Goal: Book appointment/travel/reservation

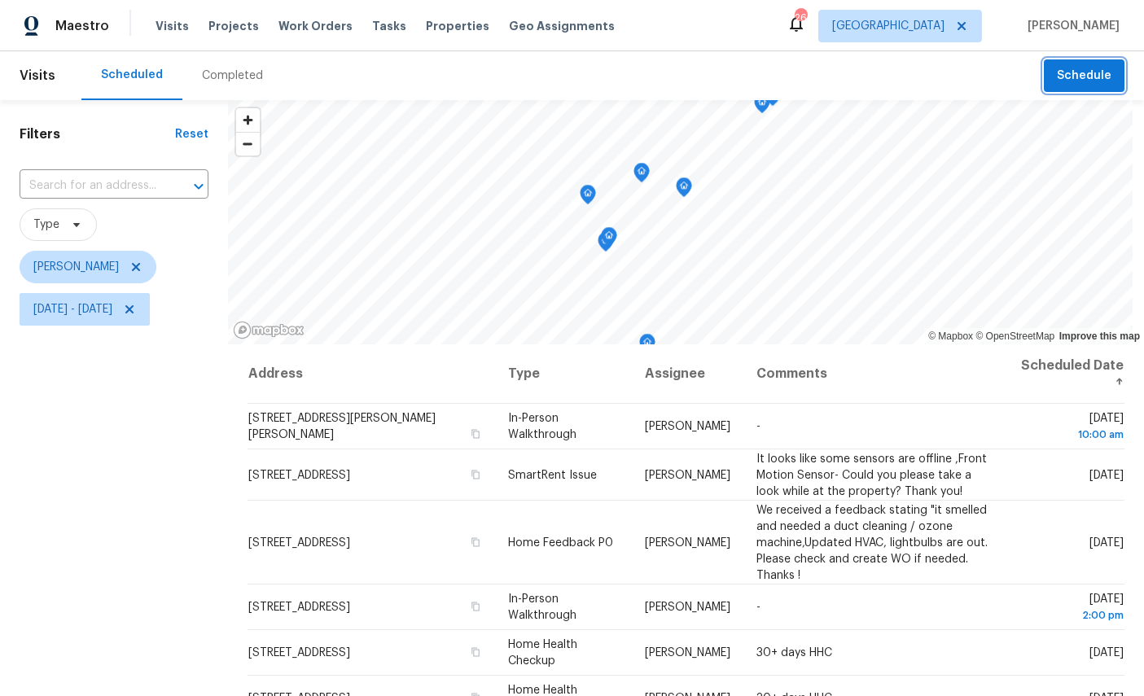
click at [1090, 77] on span "Schedule" at bounding box center [1084, 76] width 55 height 20
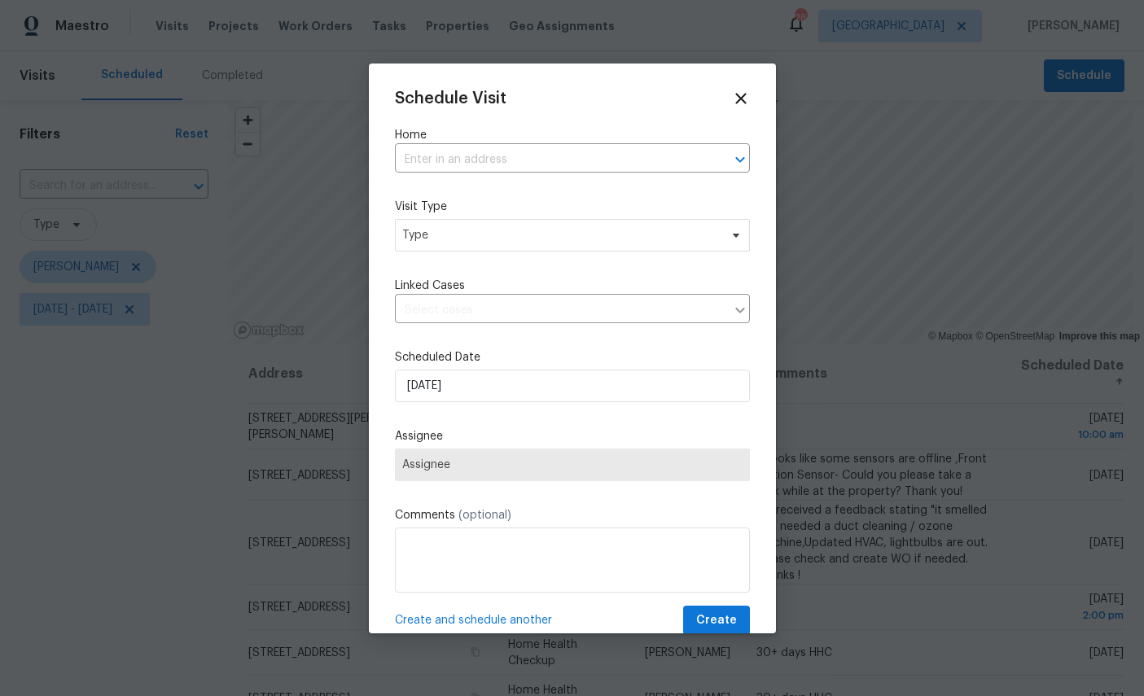
click at [529, 156] on input "text" at bounding box center [549, 159] width 309 height 25
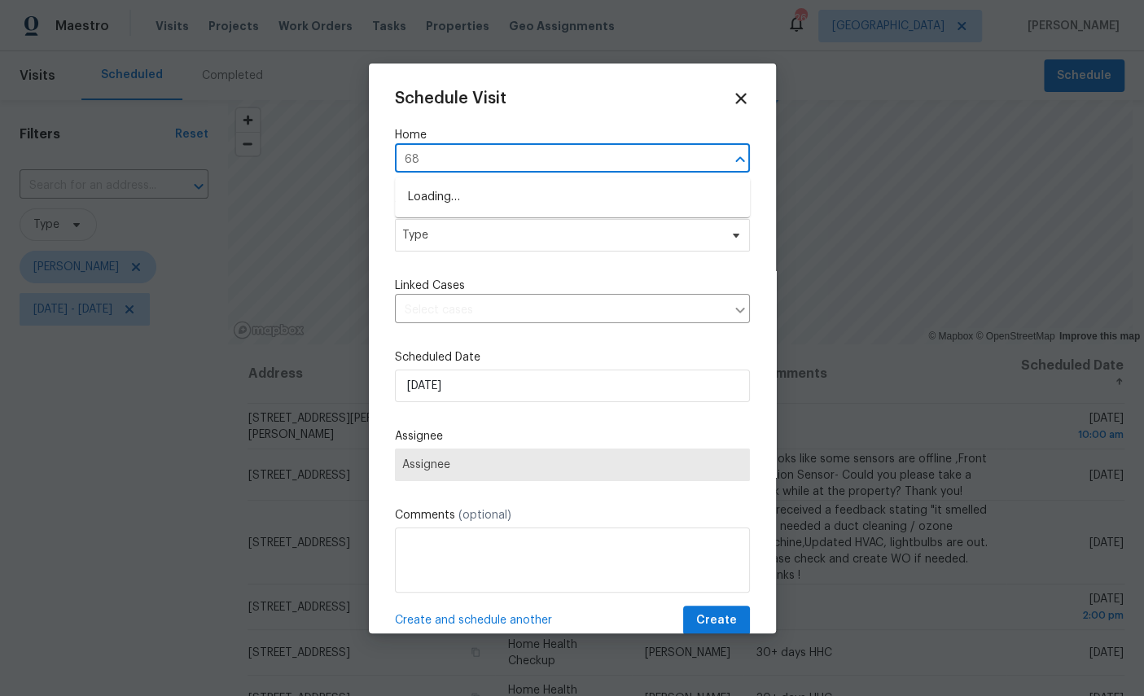
type input "689"
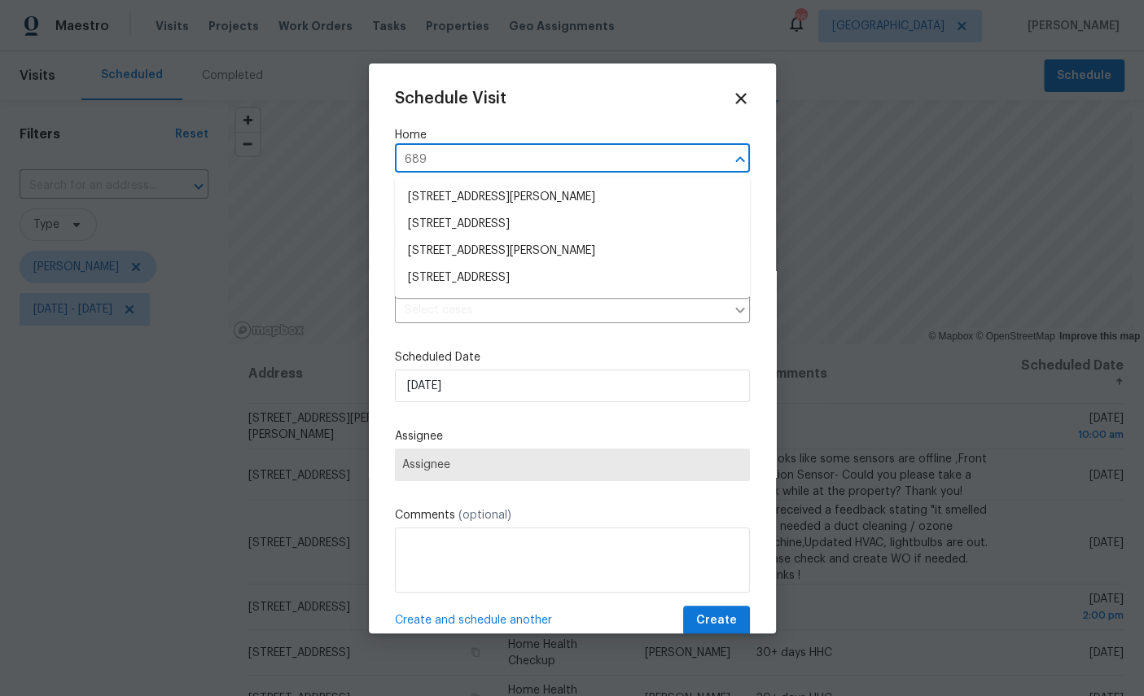
click at [520, 191] on li "[STREET_ADDRESS][PERSON_NAME]" at bounding box center [572, 197] width 355 height 27
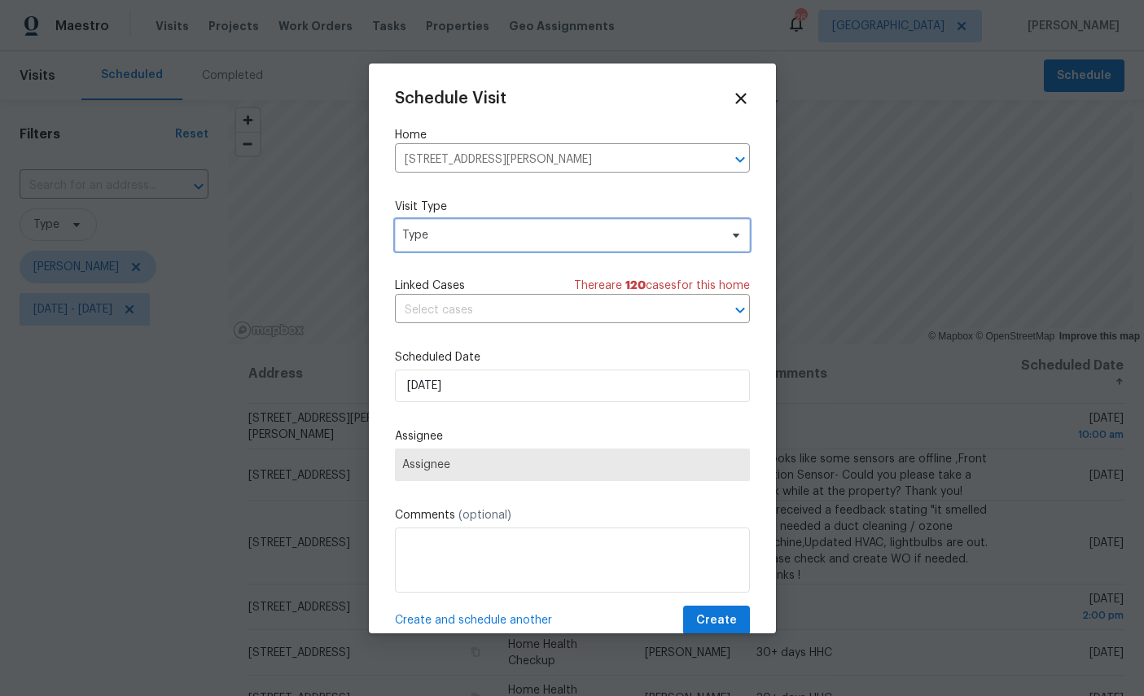
click at [565, 227] on span "Type" at bounding box center [572, 235] width 355 height 33
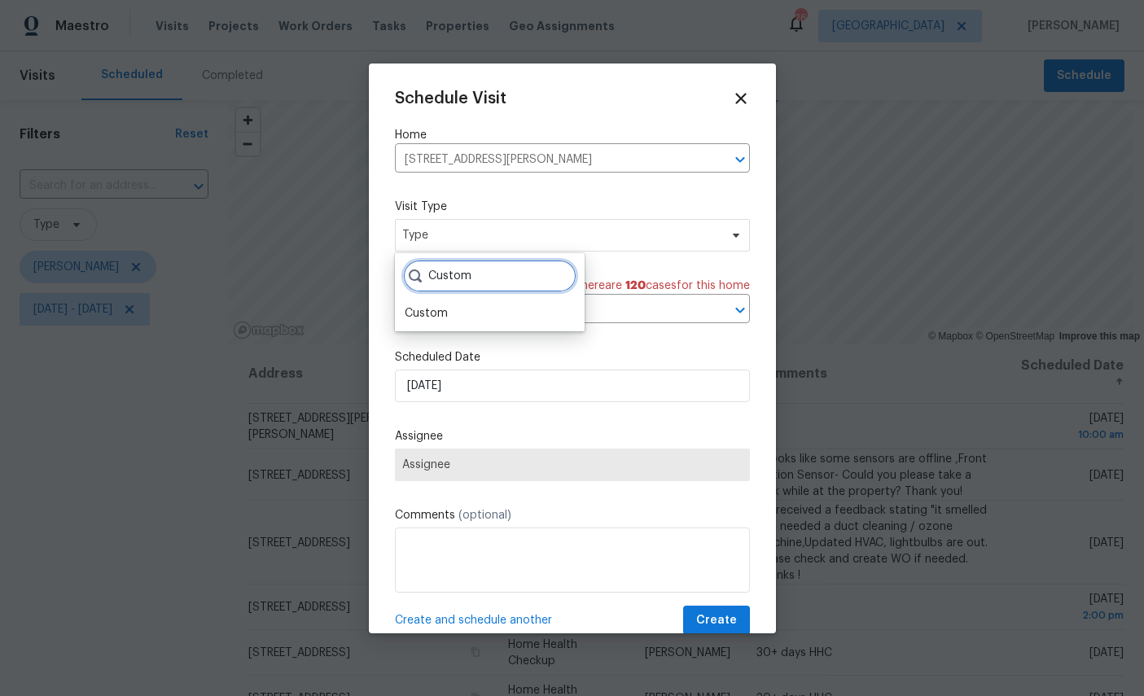
type input "Custom"
click at [435, 305] on div "Custom" at bounding box center [426, 313] width 43 height 16
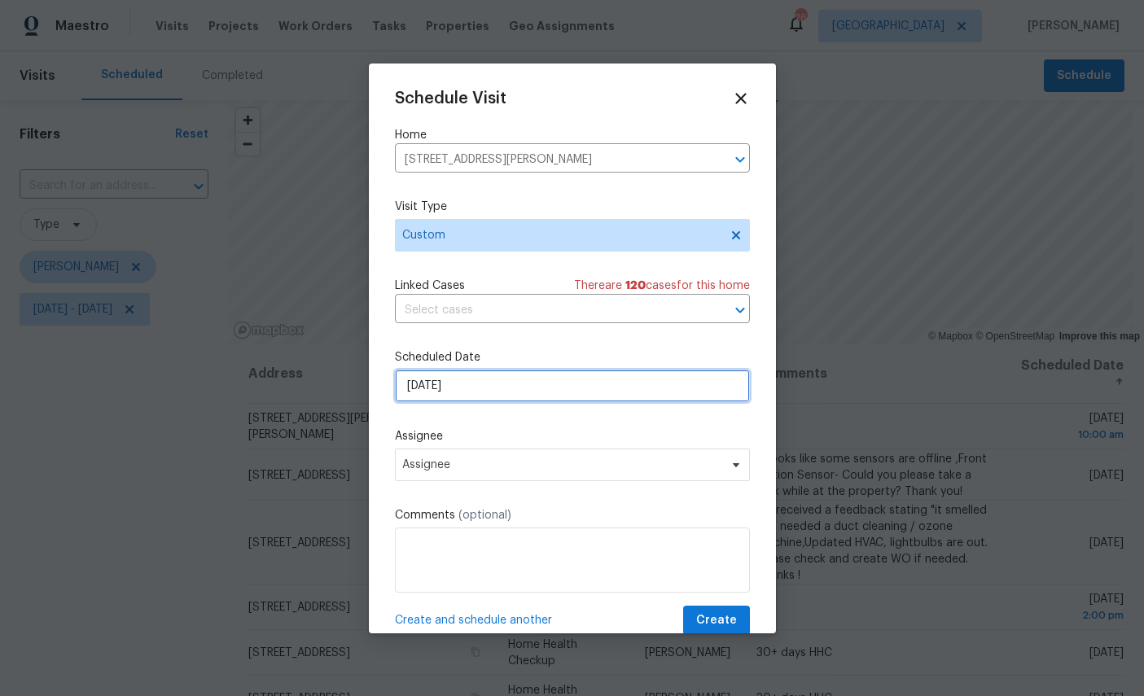
click at [524, 386] on input "[DATE]" at bounding box center [572, 386] width 355 height 33
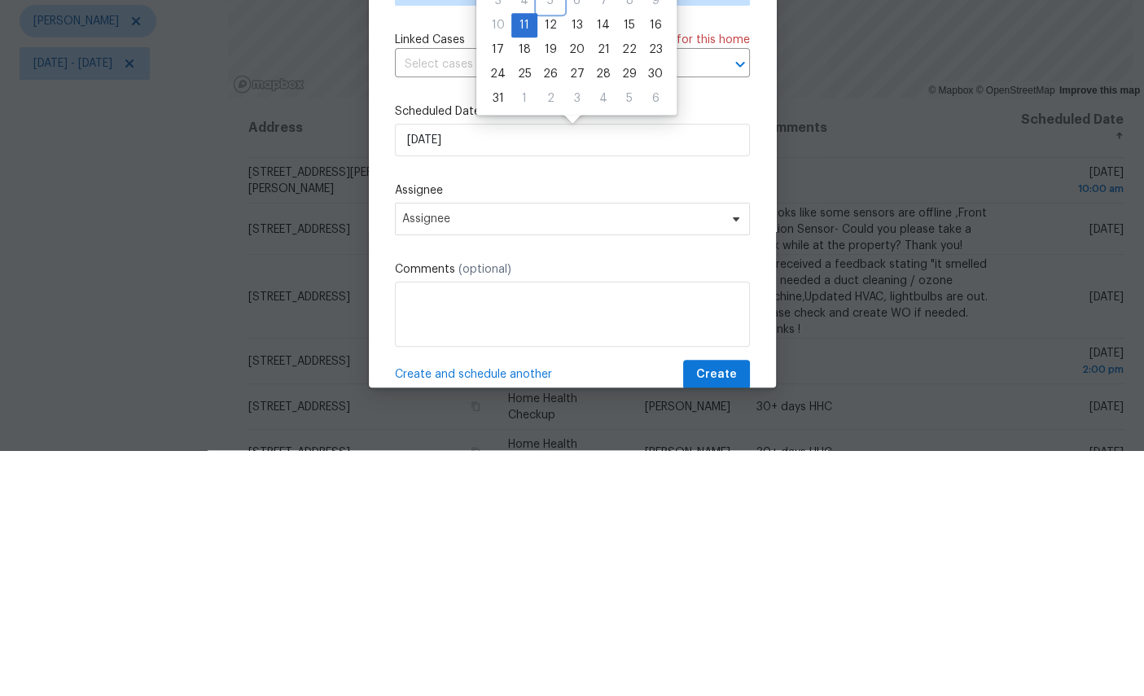
click at [555, 235] on div "5" at bounding box center [550, 246] width 26 height 23
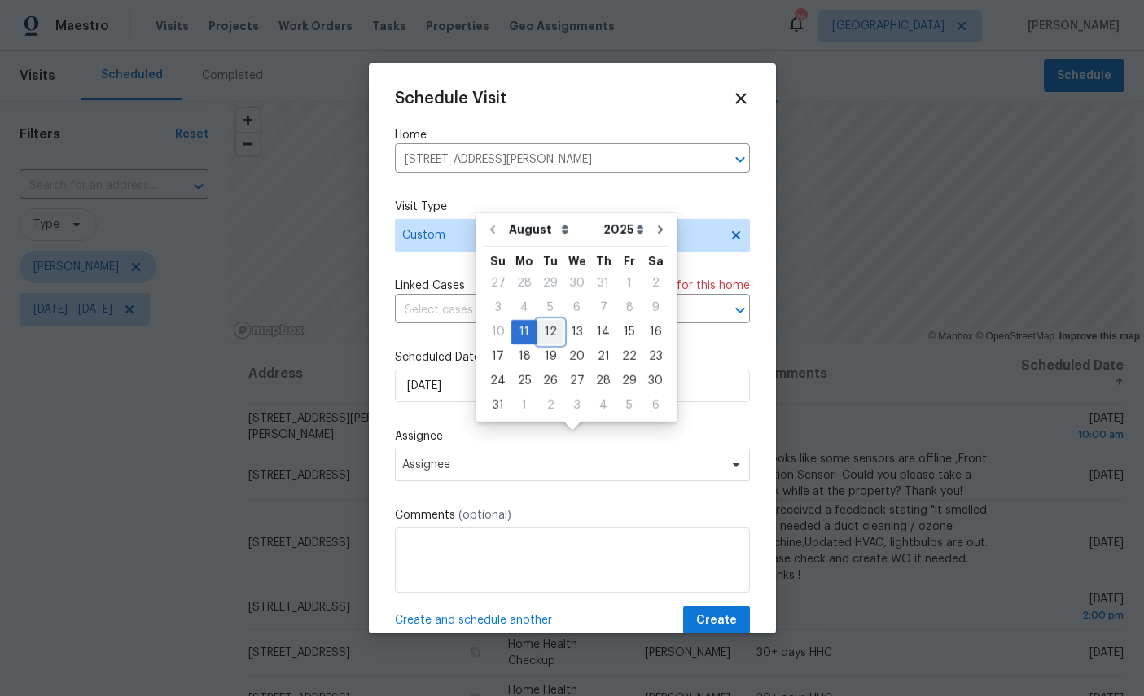
click at [542, 321] on div "12" at bounding box center [550, 332] width 26 height 23
type input "[DATE]"
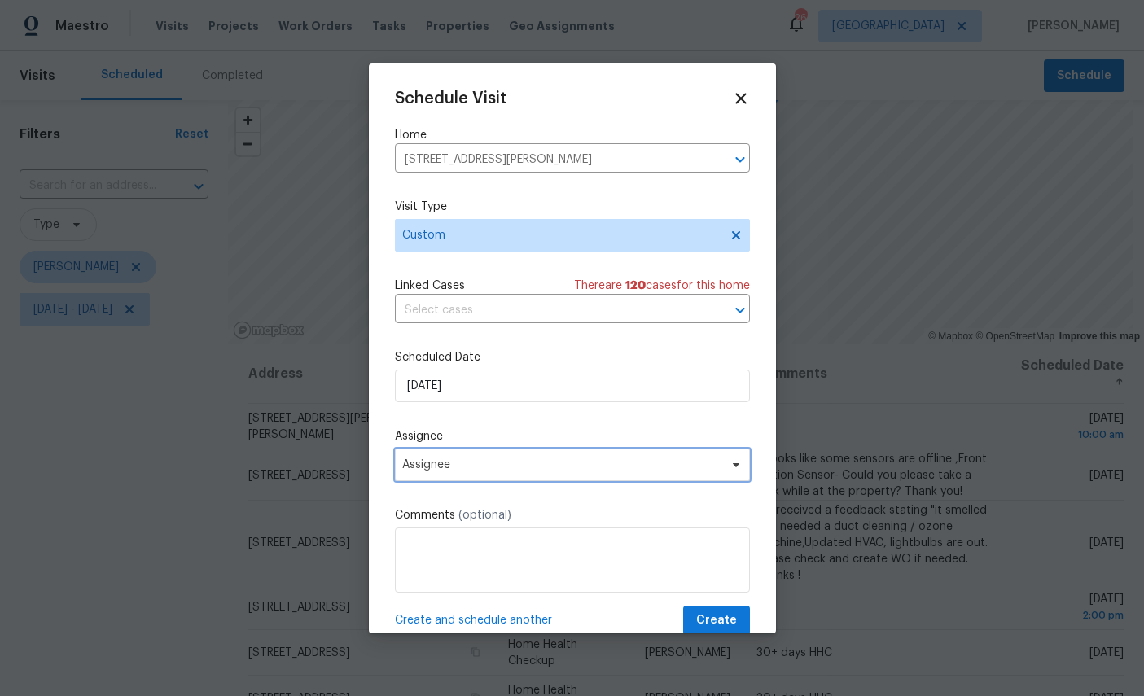
click at [541, 461] on span "Assignee" at bounding box center [561, 464] width 319 height 13
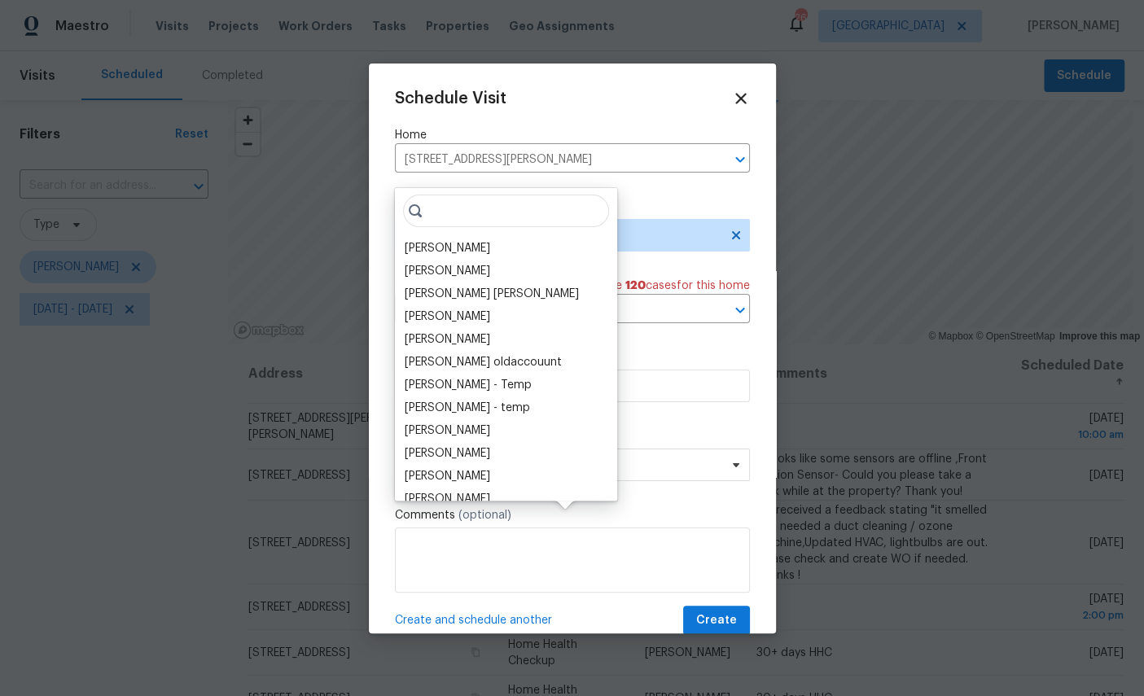
click at [445, 240] on div "[PERSON_NAME]" at bounding box center [448, 248] width 86 height 16
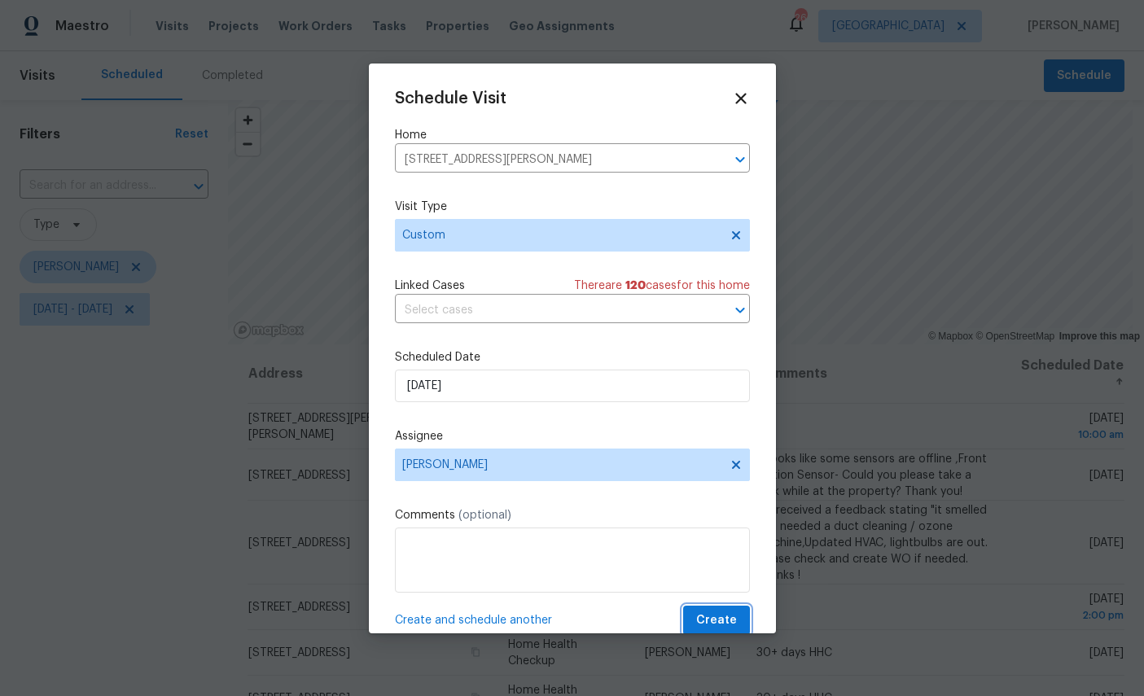
click at [724, 626] on span "Create" at bounding box center [716, 621] width 41 height 20
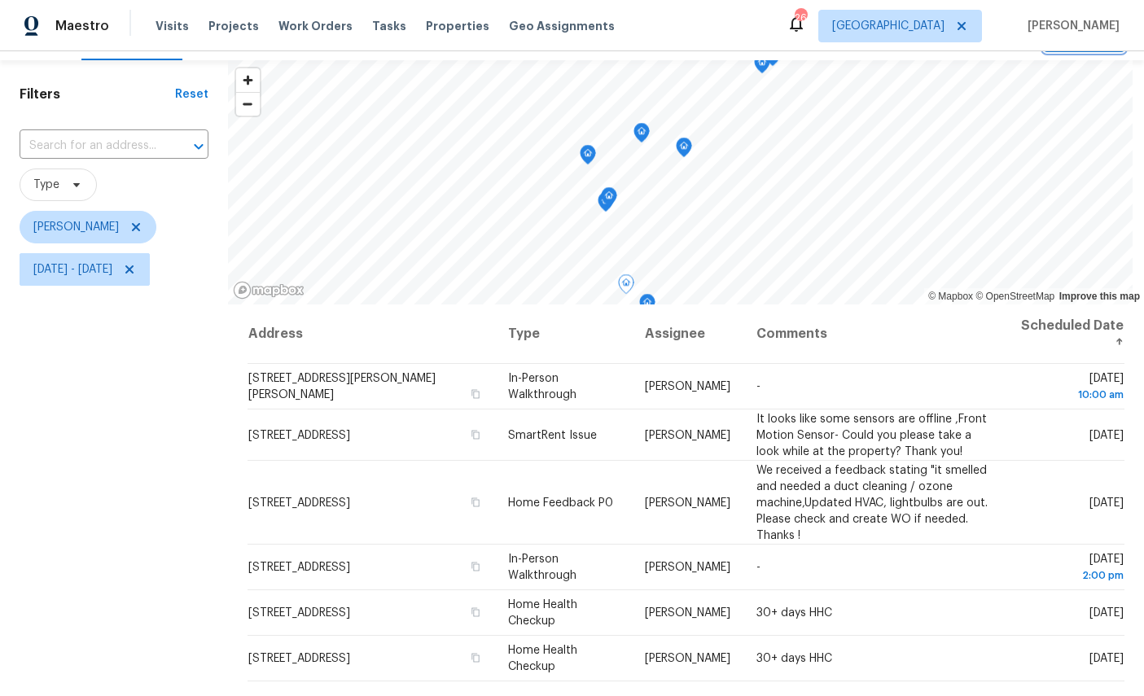
scroll to position [37, 0]
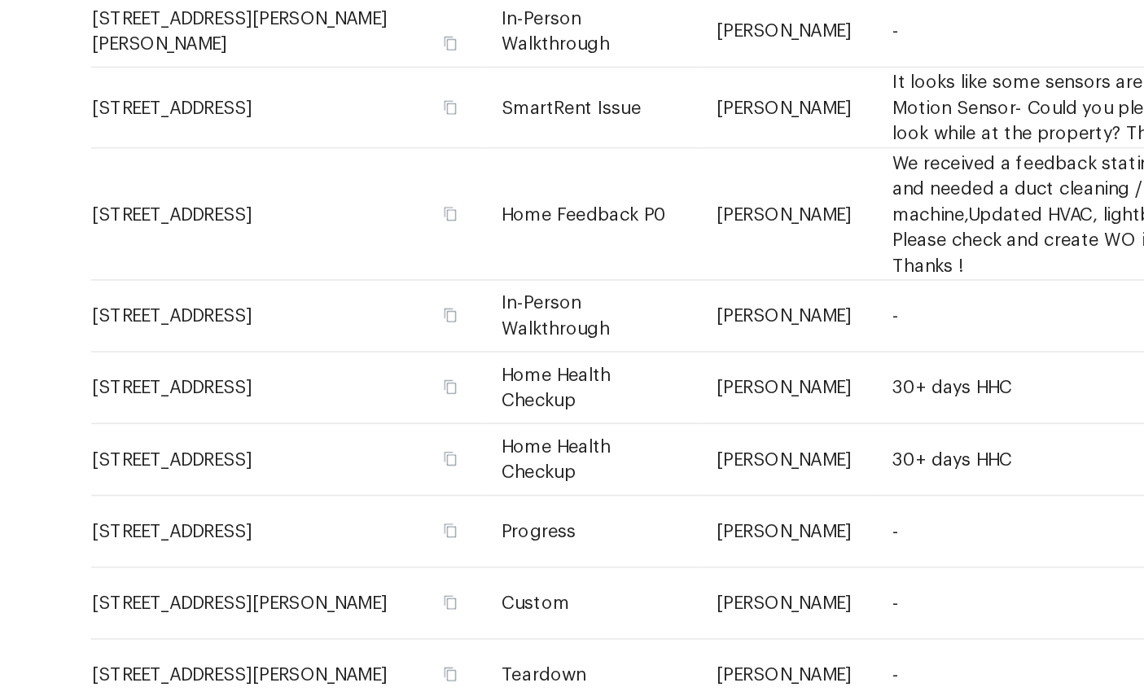
scroll to position [62, 0]
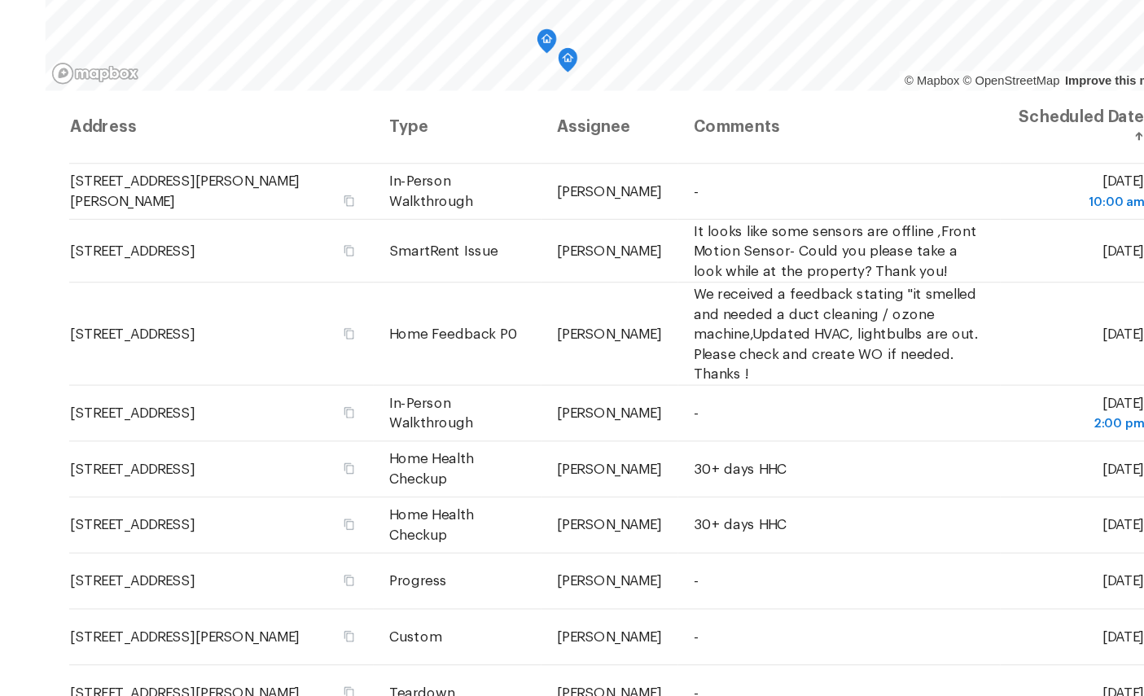
click at [0, 0] on icon at bounding box center [0, 0] width 0 height 0
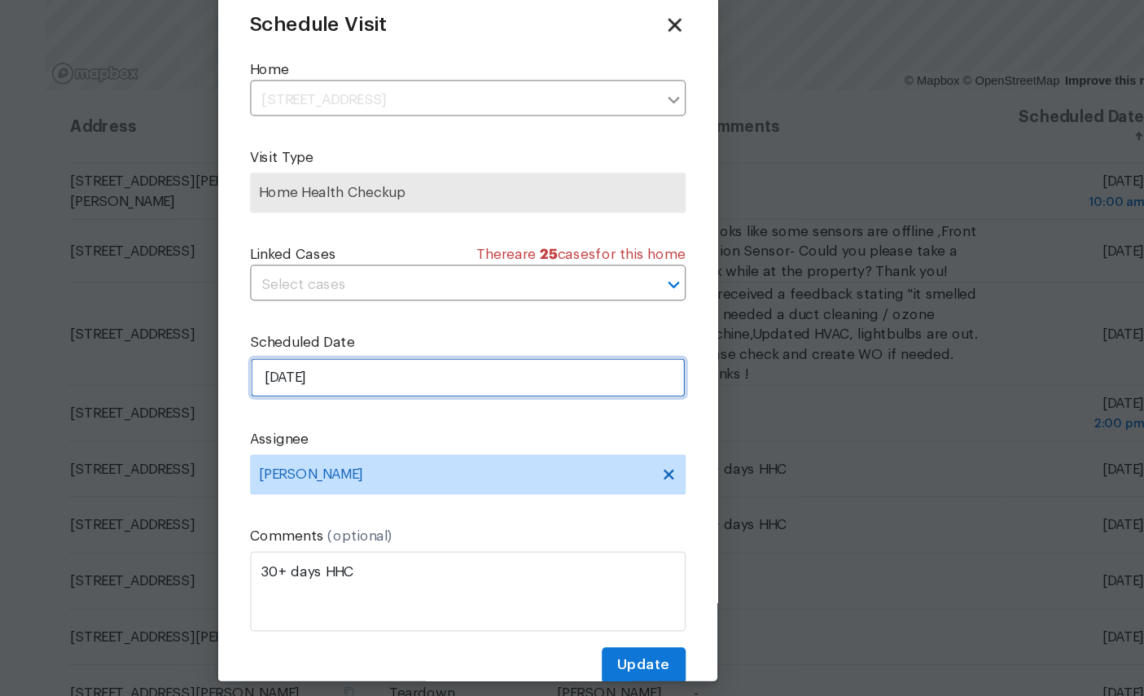
click at [395, 370] on input "[DATE]" at bounding box center [572, 386] width 355 height 33
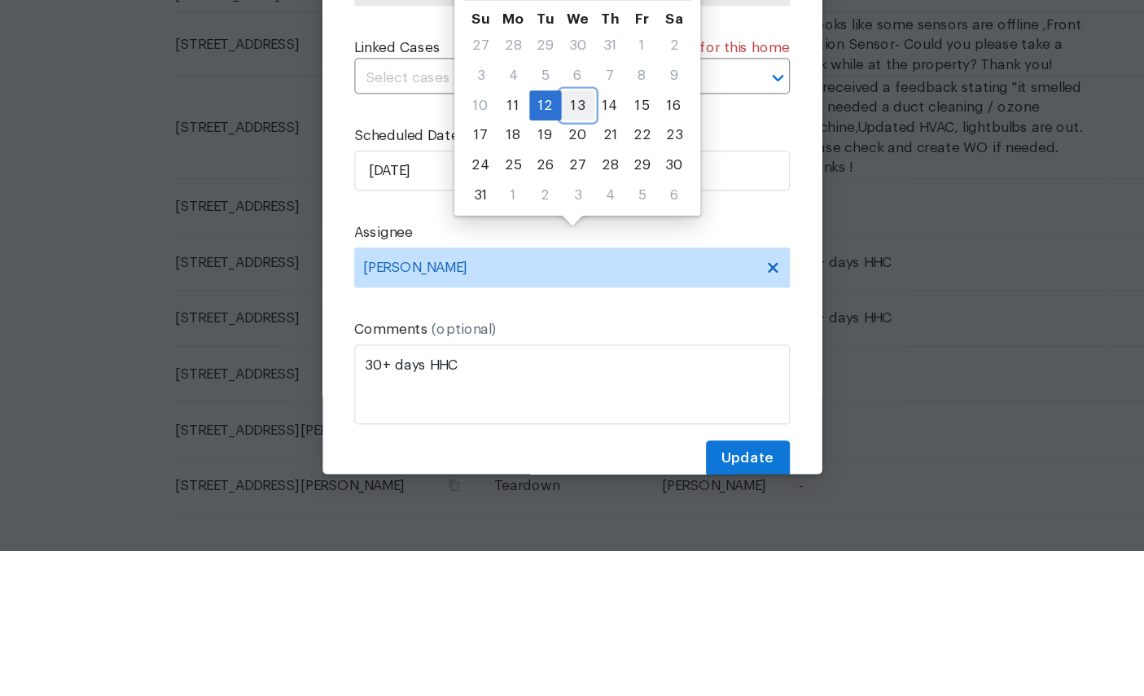
click at [564, 322] on div "13" at bounding box center [577, 333] width 27 height 23
type input "8/13/2025"
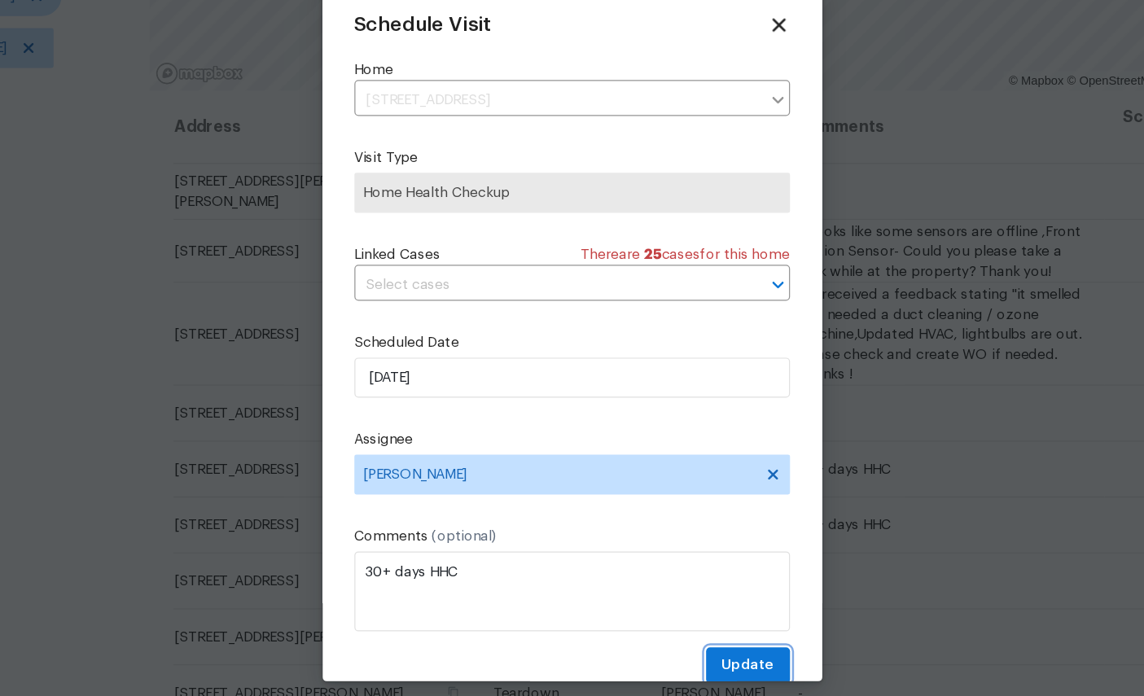
click at [695, 611] on span "Update" at bounding box center [716, 621] width 42 height 20
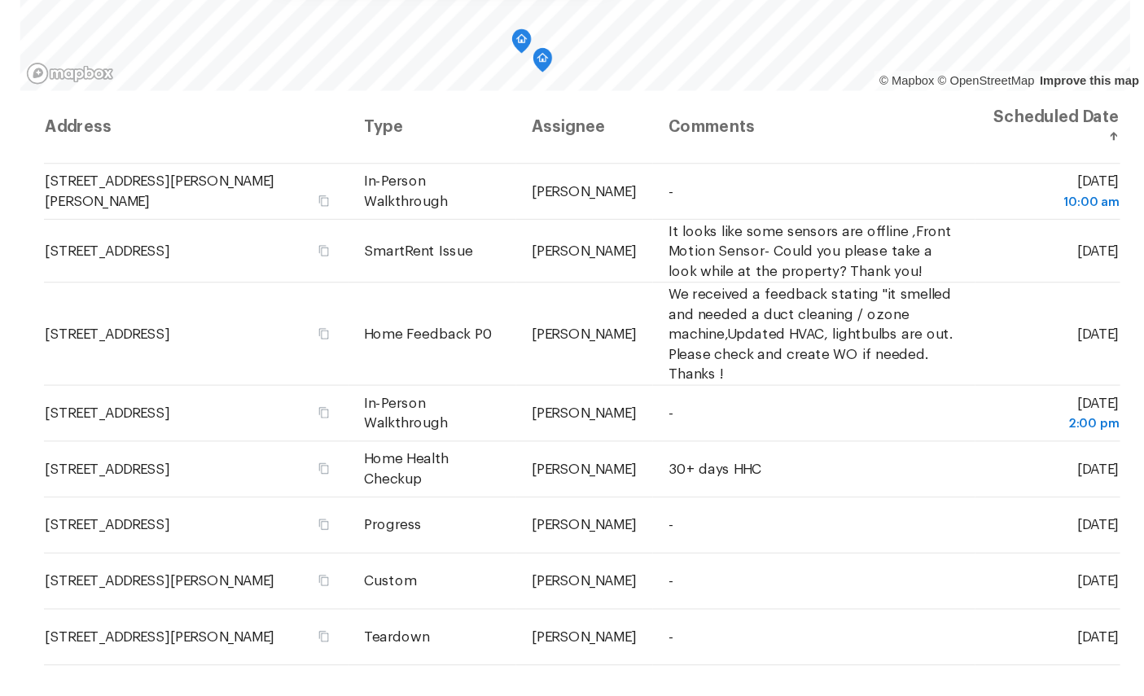
click at [0, 0] on icon at bounding box center [0, 0] width 0 height 0
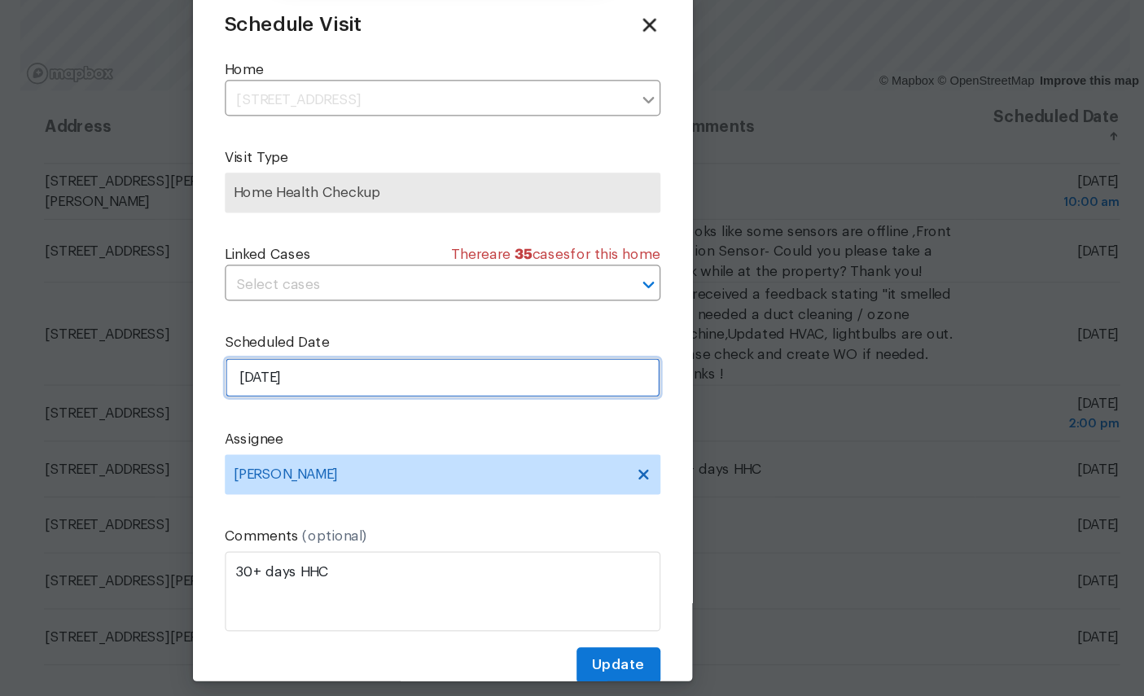
click at [395, 370] on input "[DATE]" at bounding box center [572, 386] width 355 height 33
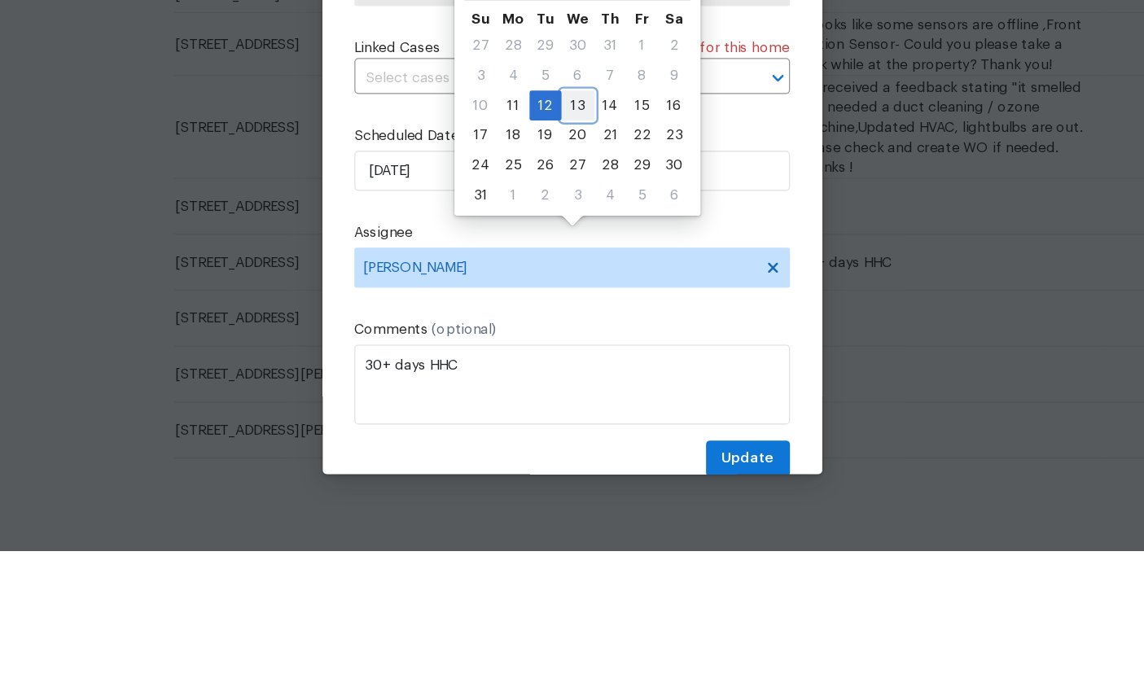
click at [564, 322] on div "13" at bounding box center [577, 333] width 27 height 23
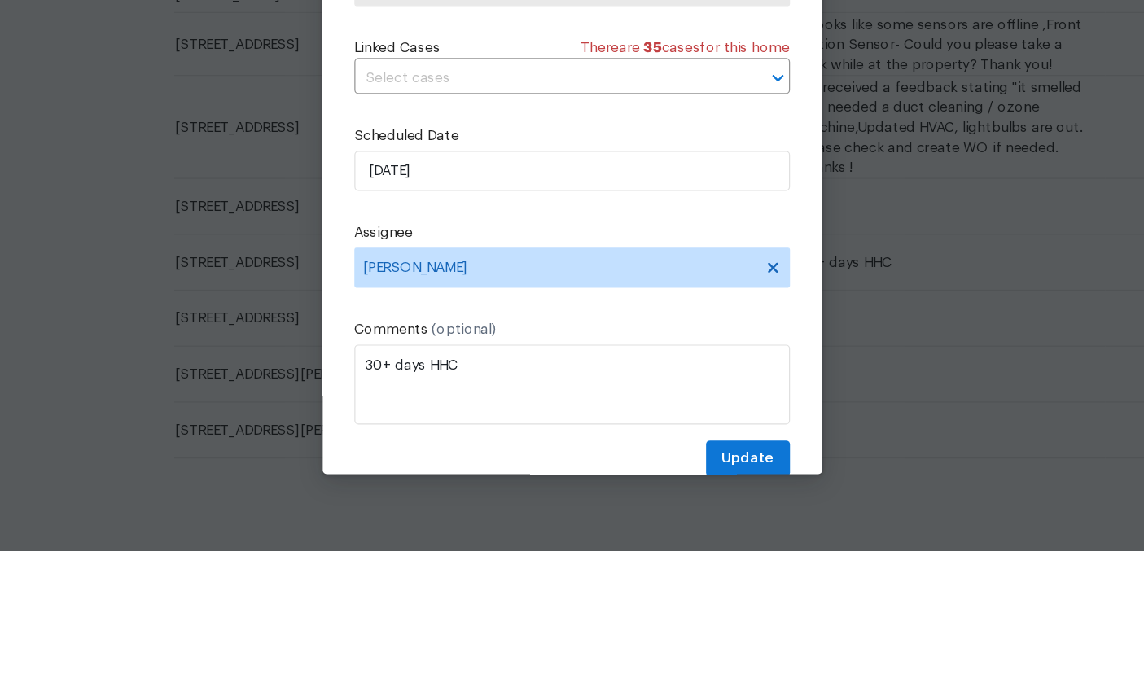
type input "8/13/2025"
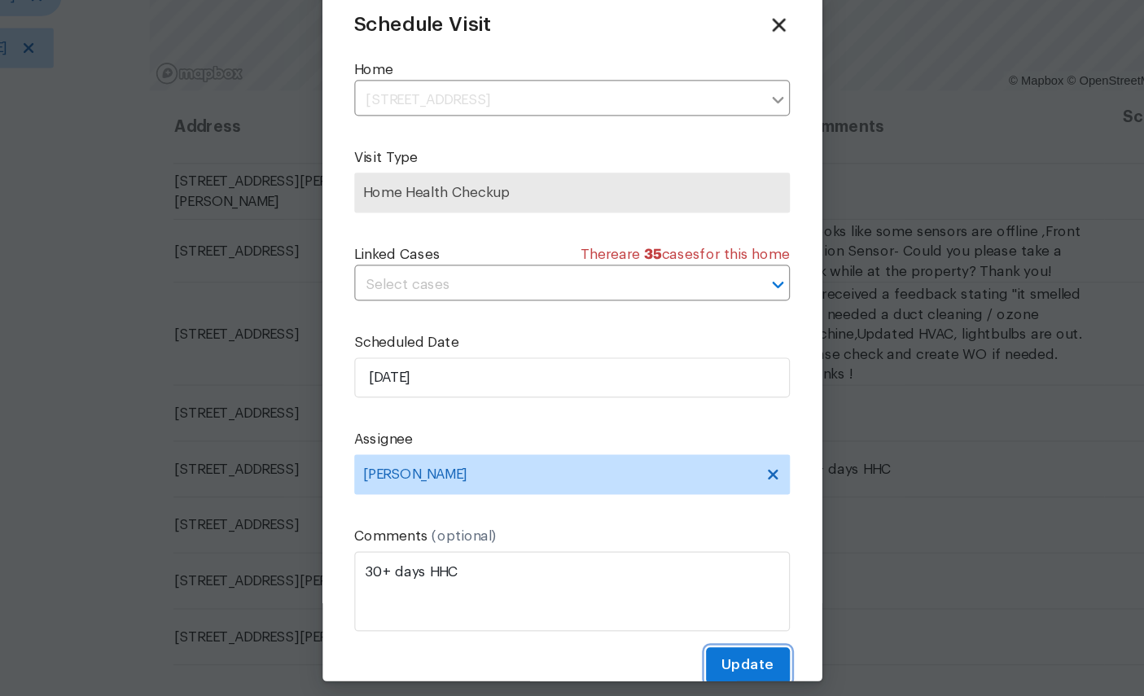
click at [695, 611] on span "Update" at bounding box center [716, 621] width 42 height 20
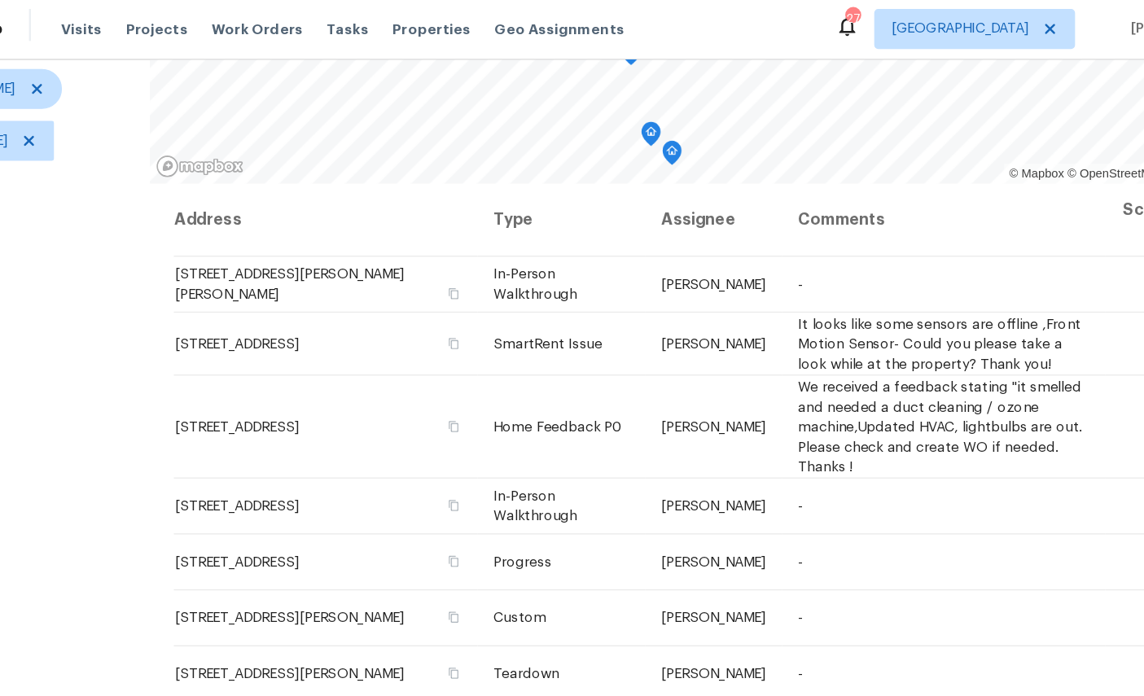
scroll to position [0, 0]
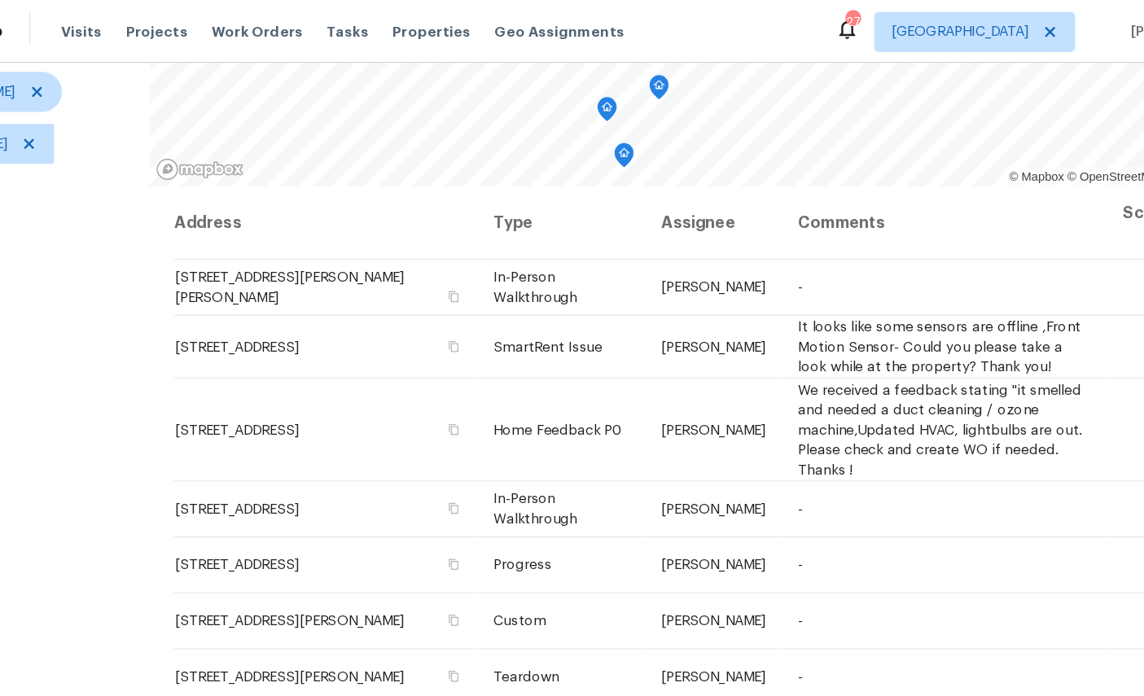
click at [636, 69] on icon "Map marker" at bounding box center [643, 71] width 15 height 19
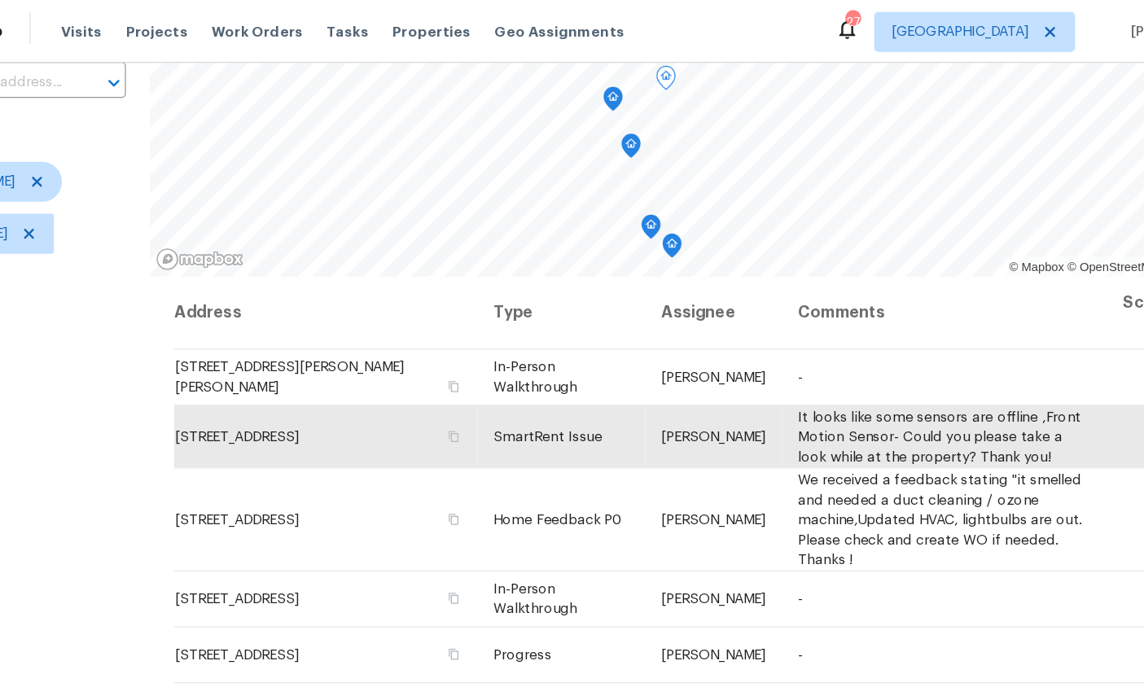
scroll to position [120, 0]
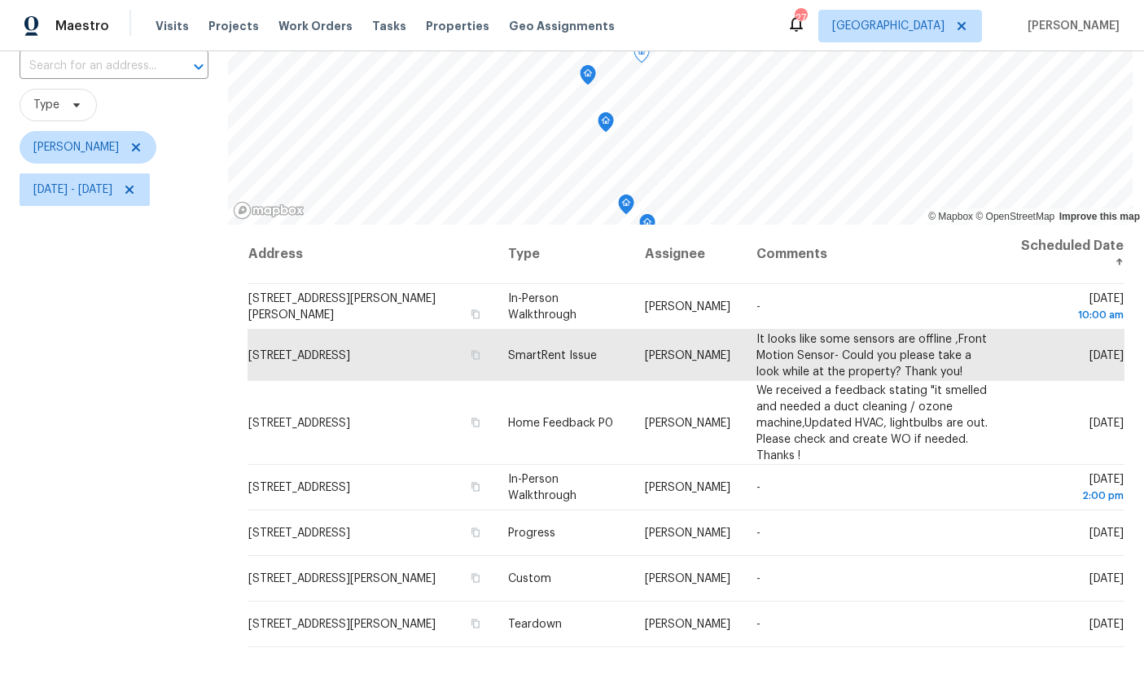
click at [0, 0] on icon at bounding box center [0, 0] width 0 height 0
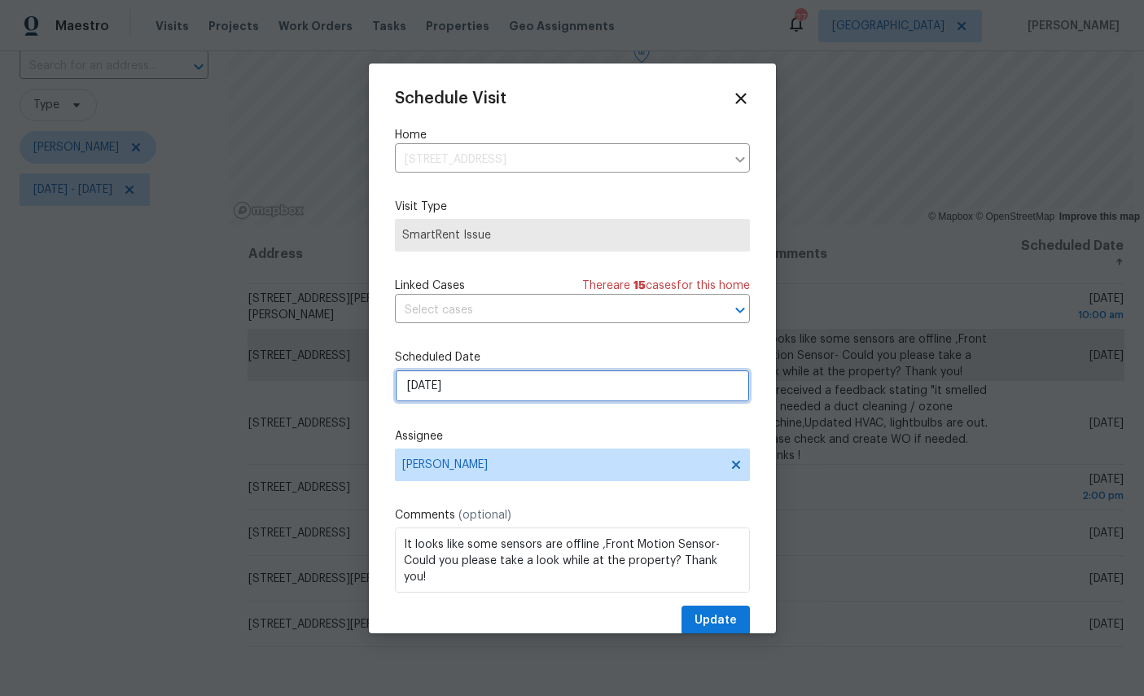
click at [515, 386] on input "[DATE]" at bounding box center [572, 386] width 355 height 33
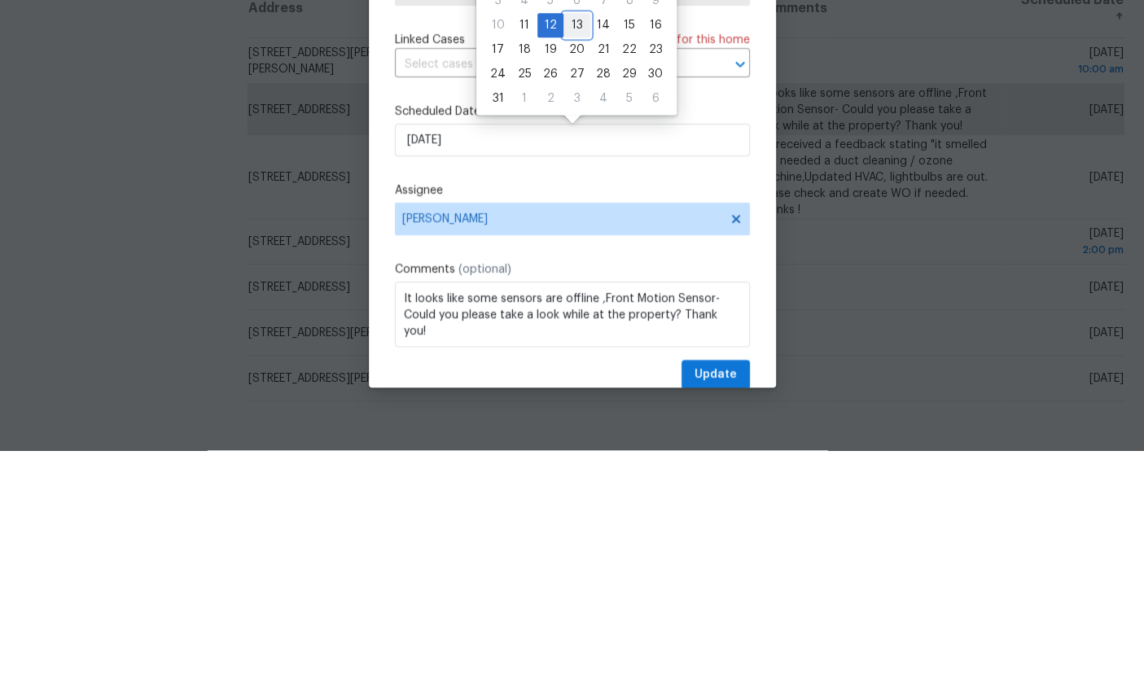
click at [574, 260] on div "13" at bounding box center [577, 271] width 27 height 23
type input "8/13/2025"
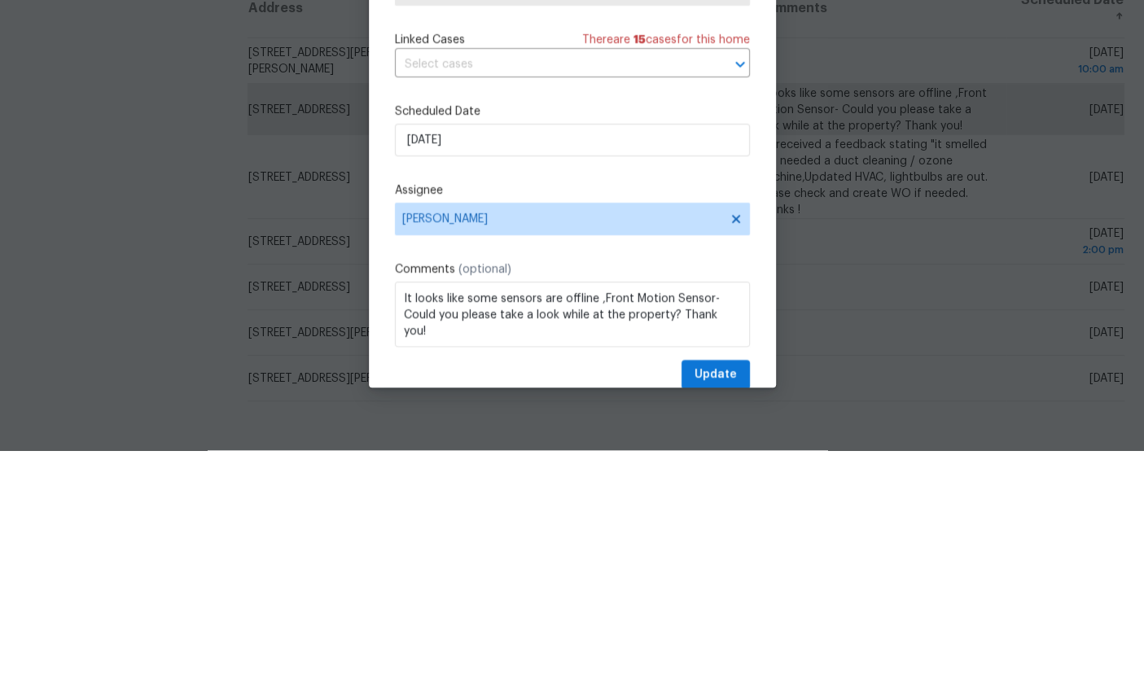
scroll to position [61, 0]
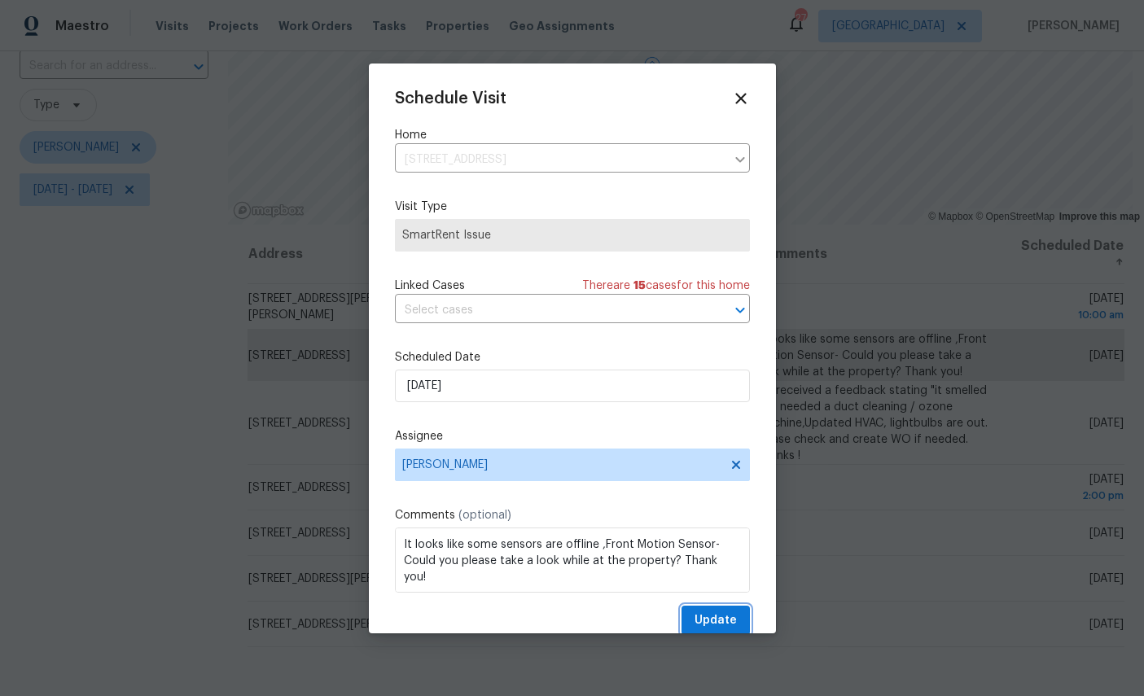
click at [699, 629] on span "Update" at bounding box center [716, 621] width 42 height 20
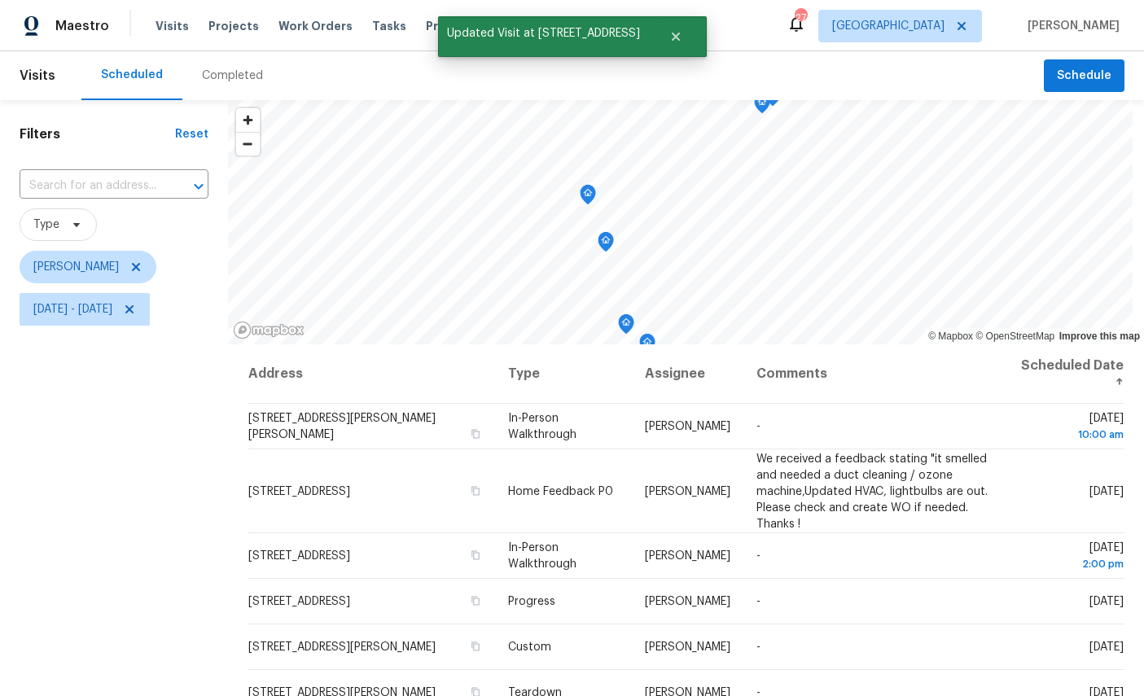
scroll to position [0, 0]
click at [776, 155] on icon "Map marker" at bounding box center [768, 165] width 16 height 20
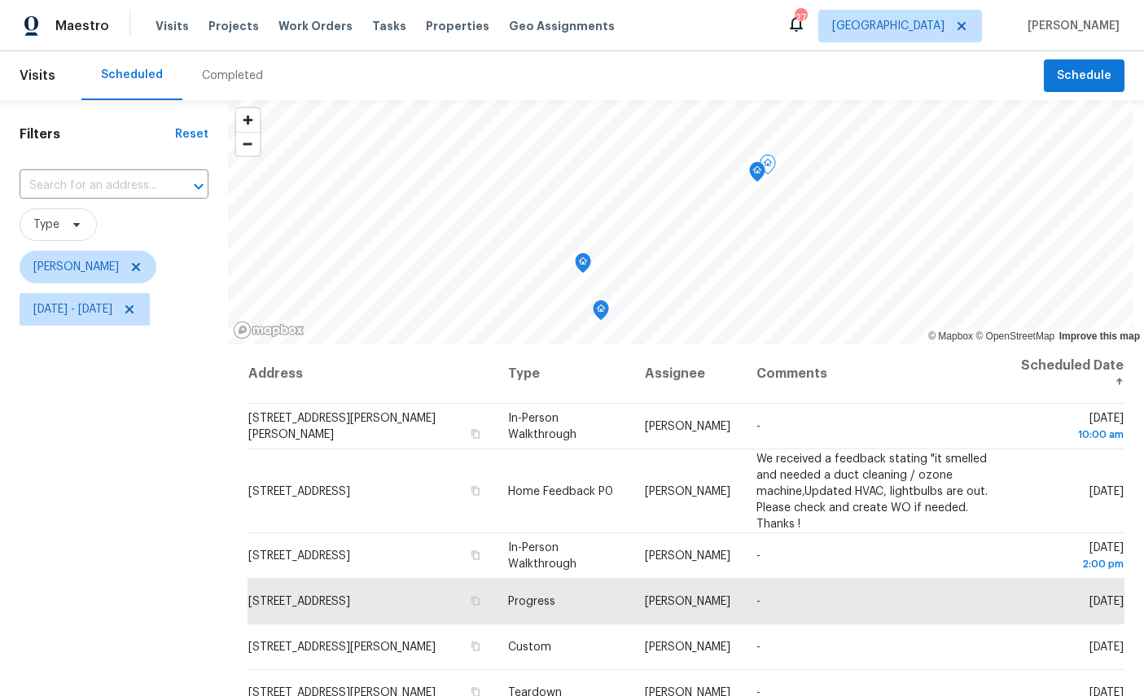
click at [765, 163] on icon "Map marker" at bounding box center [757, 172] width 15 height 19
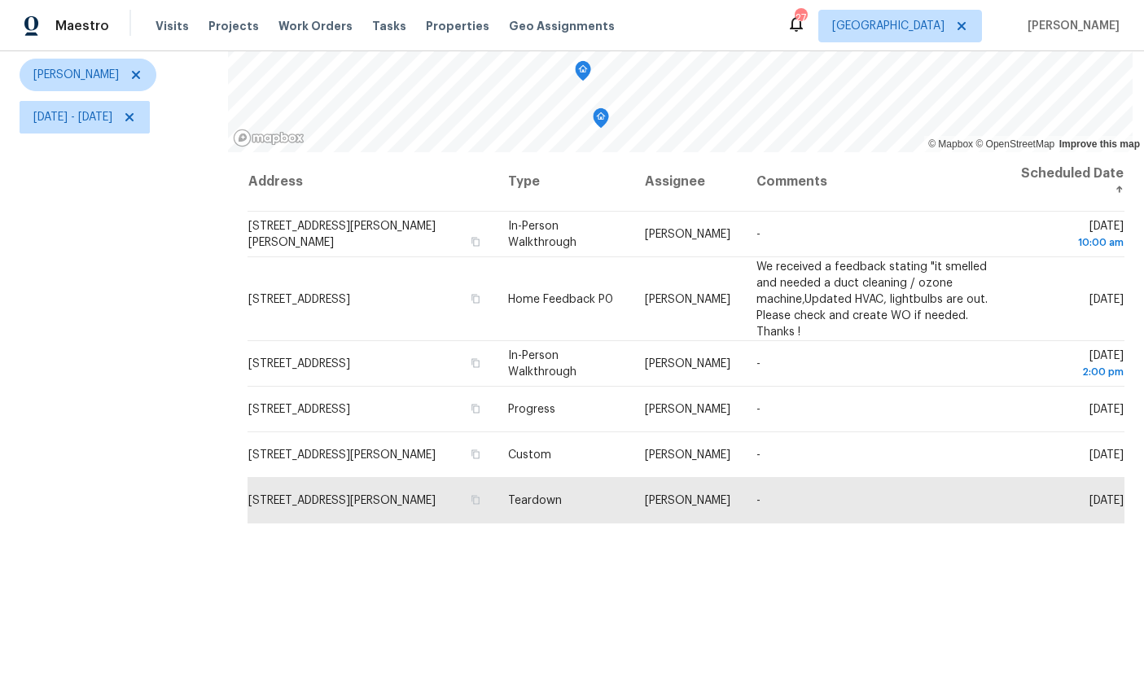
scroll to position [192, 0]
click at [0, 0] on icon at bounding box center [0, 0] width 0 height 0
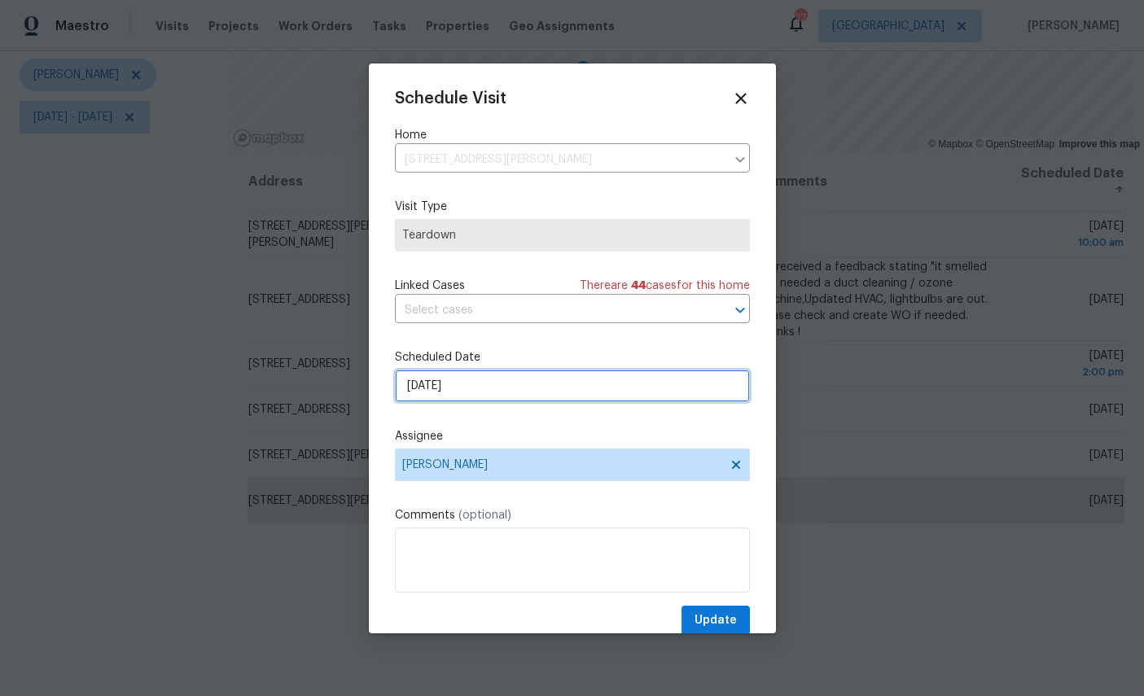
click at [516, 391] on input "[DATE]" at bounding box center [572, 386] width 355 height 33
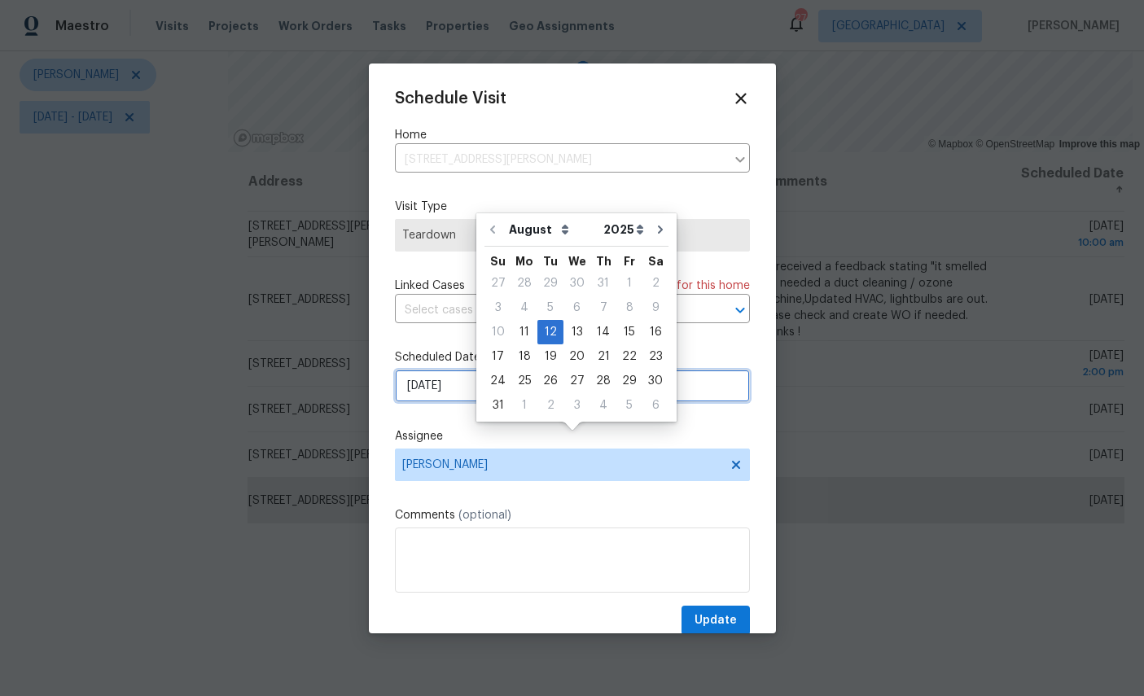
scroll to position [61, 0]
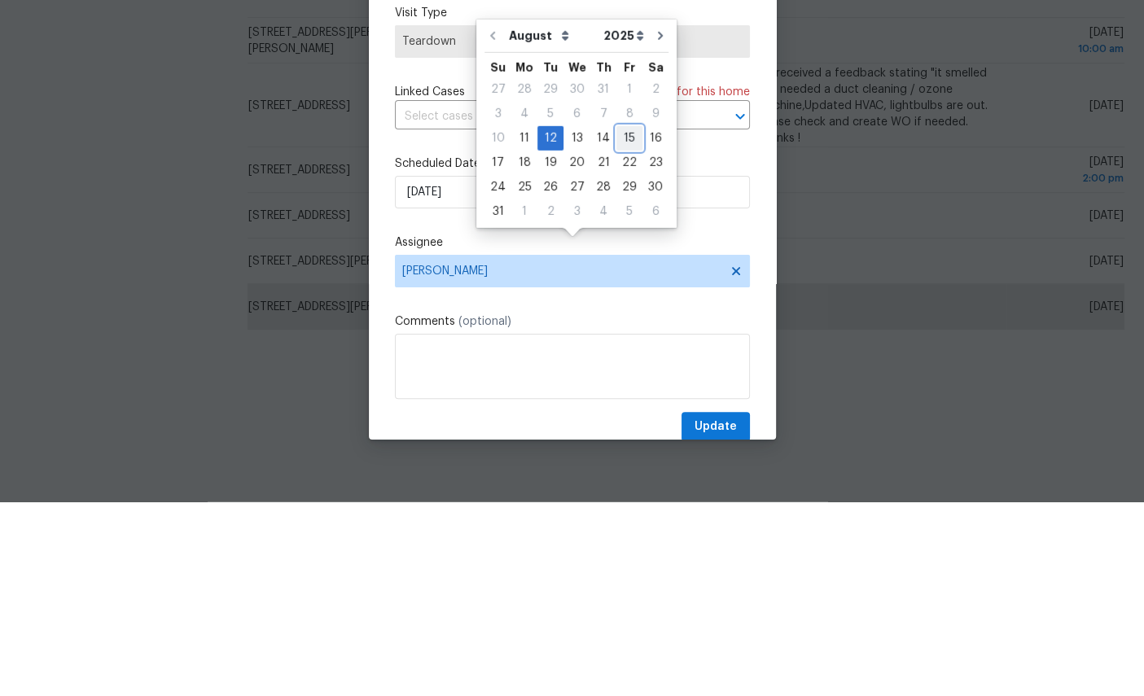
click at [625, 321] on div "15" at bounding box center [629, 332] width 26 height 23
type input "8/15/2025"
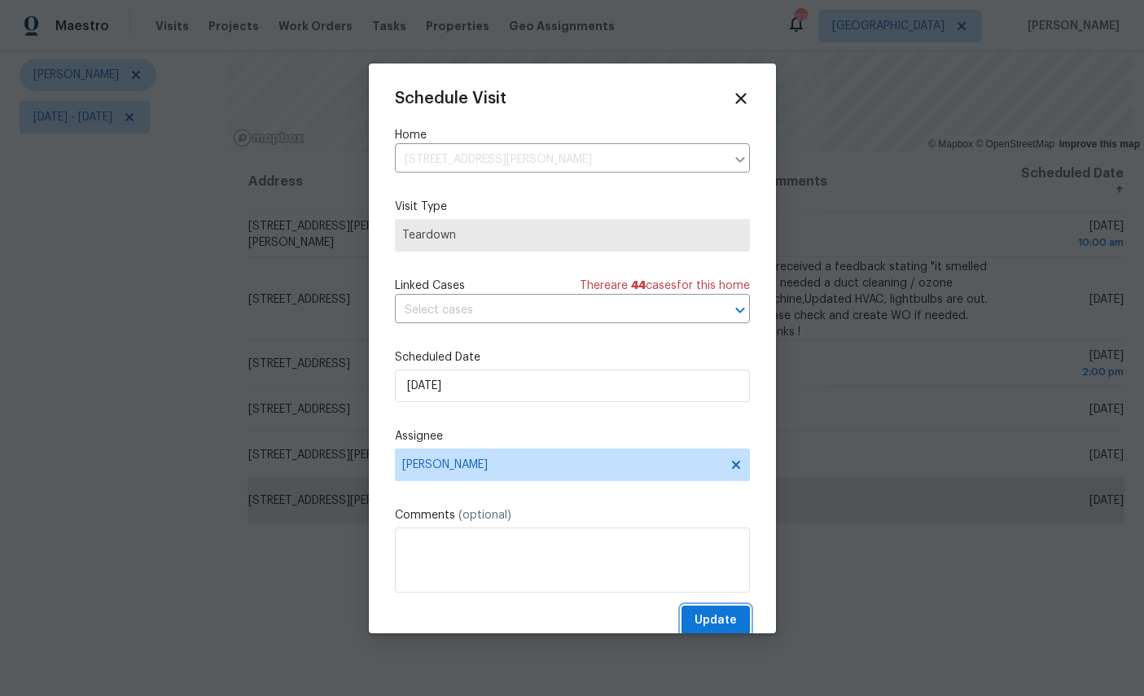
click at [747, 616] on button "Update" at bounding box center [716, 621] width 68 height 30
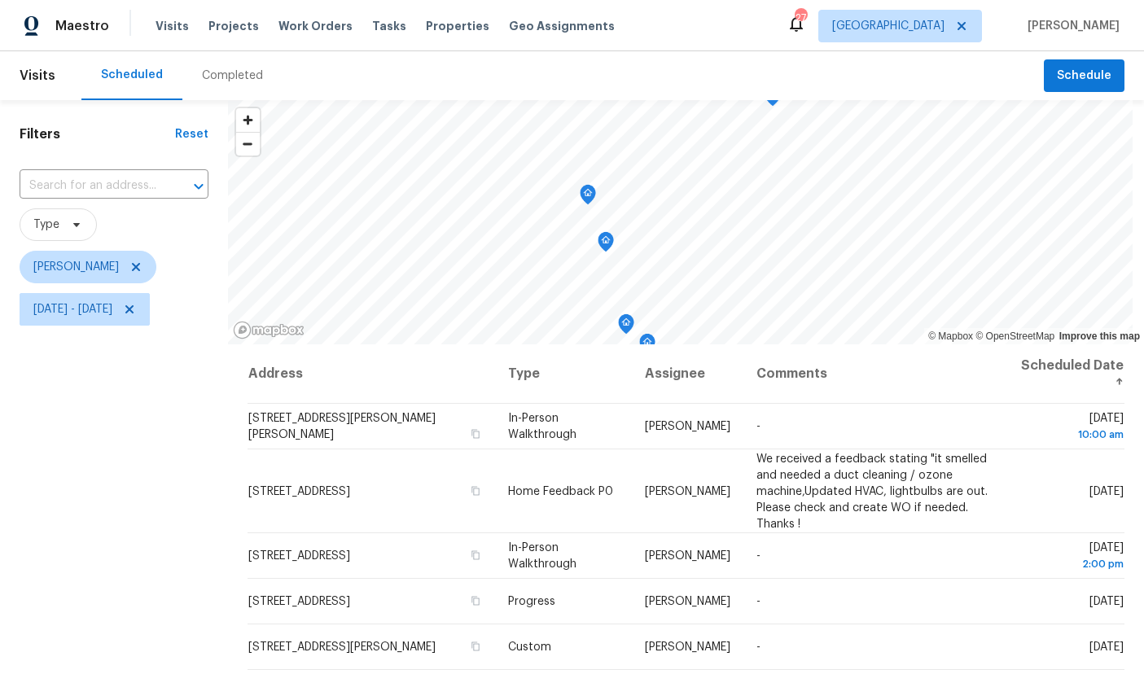
scroll to position [0, 0]
click at [801, 185] on icon "Map marker" at bounding box center [793, 194] width 15 height 19
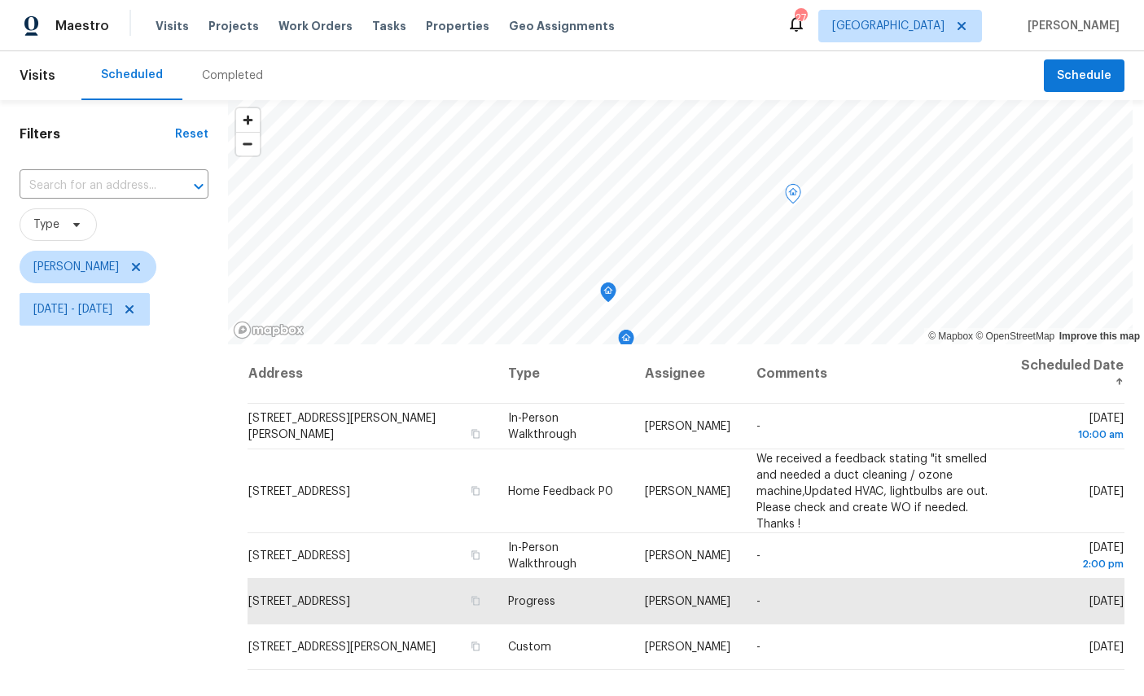
click at [616, 283] on icon "Map marker" at bounding box center [608, 292] width 15 height 19
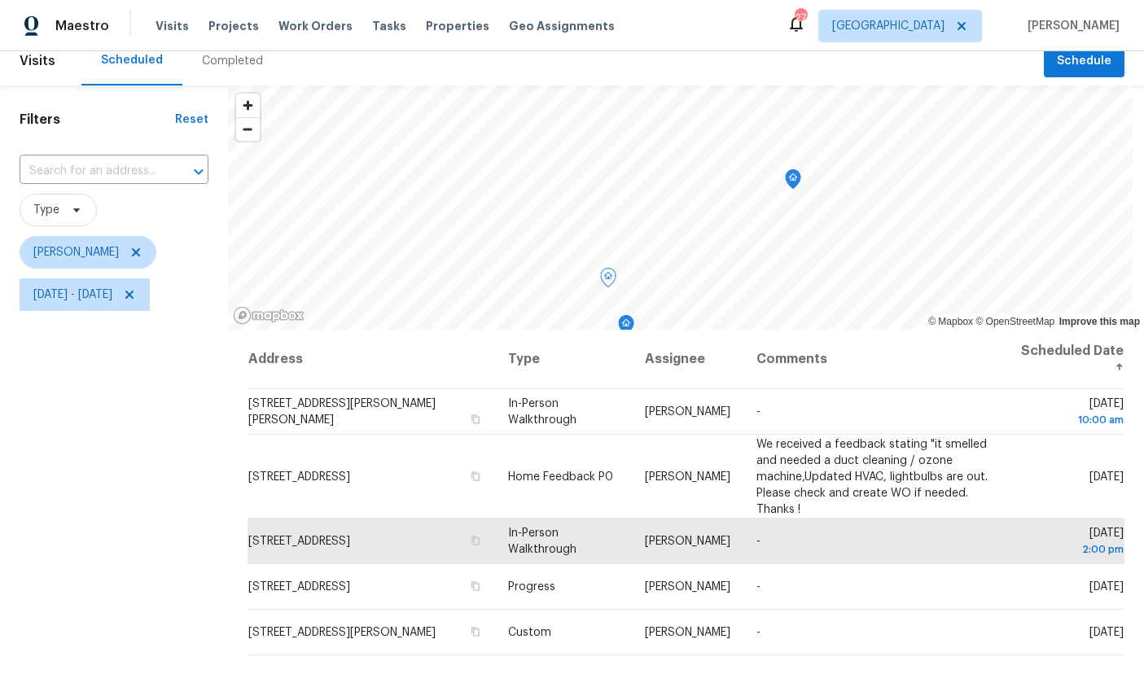
scroll to position [9, 0]
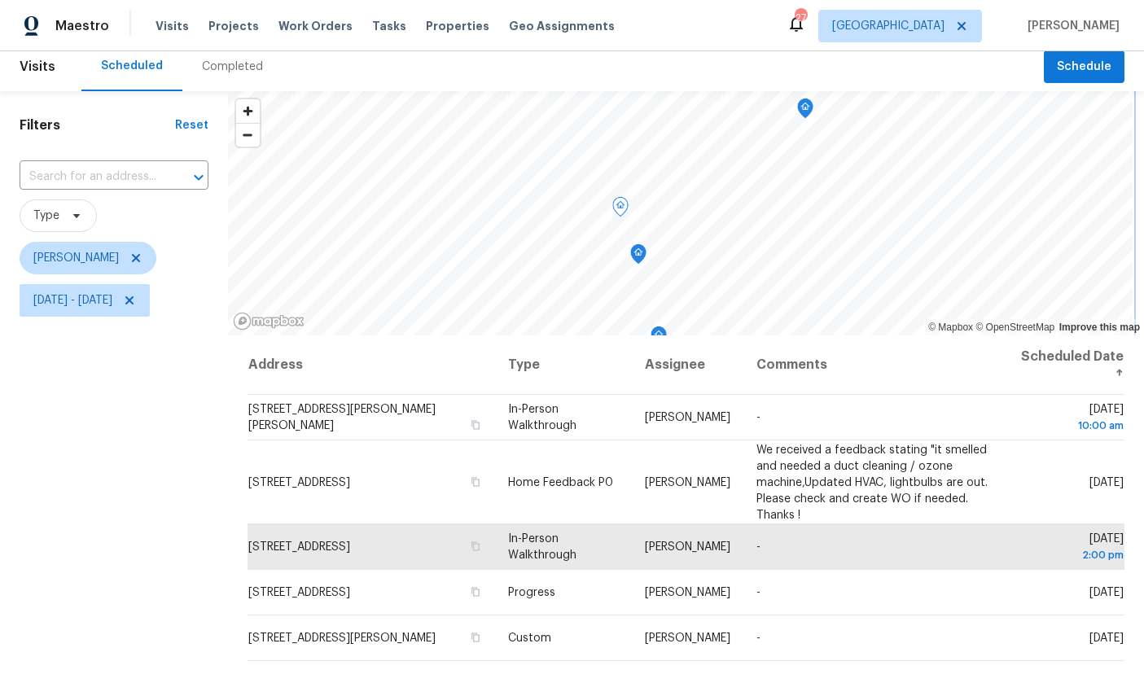
click at [646, 245] on icon "Map marker" at bounding box center [638, 254] width 15 height 19
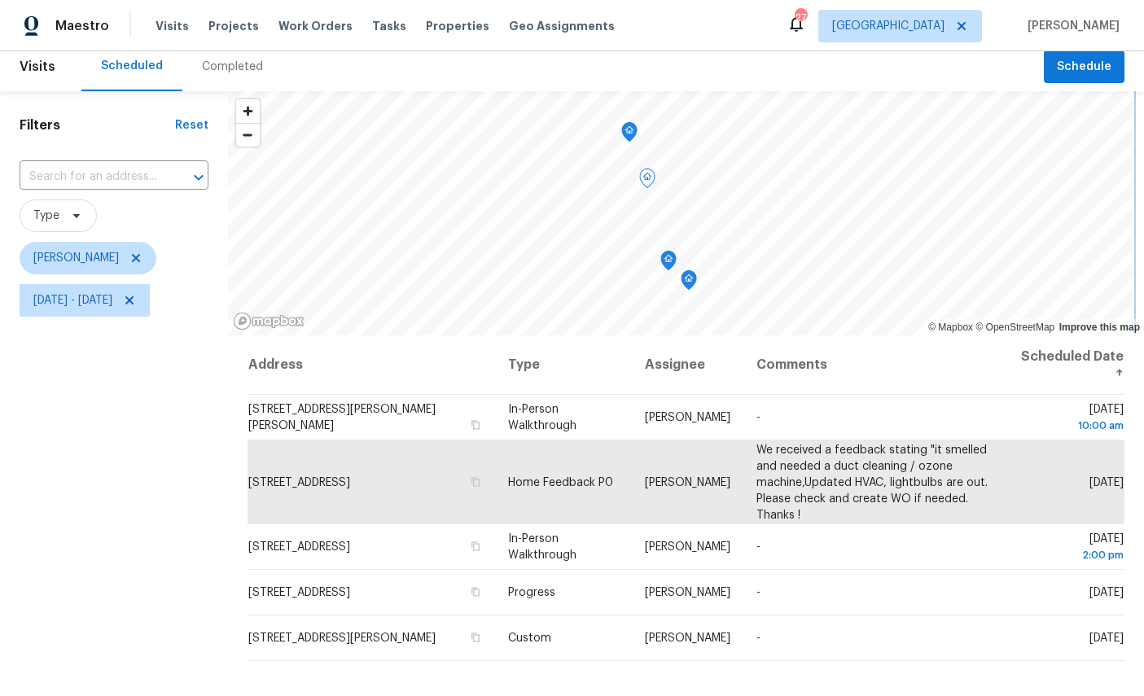
click at [676, 252] on icon "Map marker" at bounding box center [668, 261] width 15 height 19
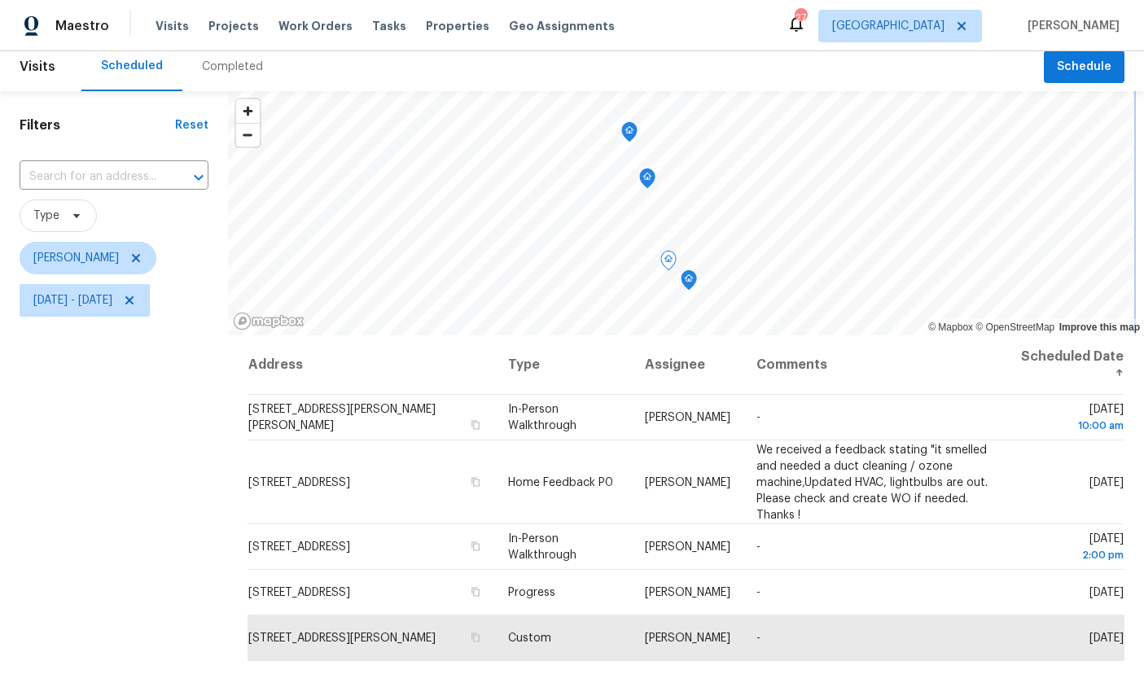
click at [696, 270] on icon "Map marker" at bounding box center [689, 280] width 16 height 20
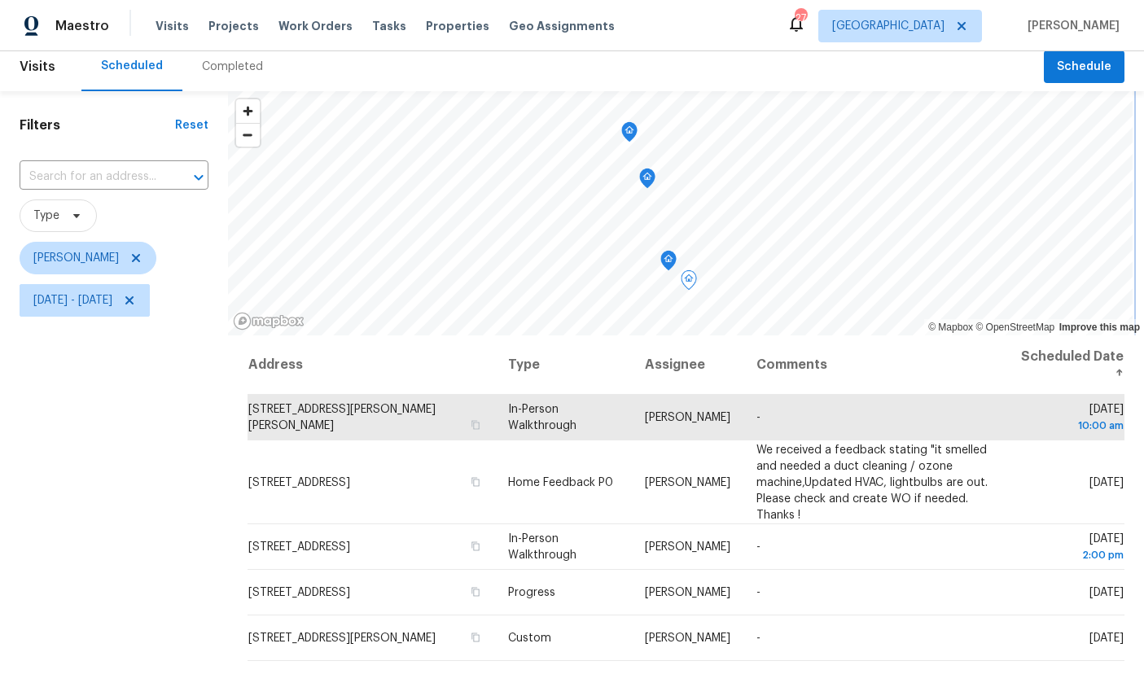
click at [677, 251] on icon "Map marker" at bounding box center [668, 261] width 16 height 20
